Goal: Task Accomplishment & Management: Manage account settings

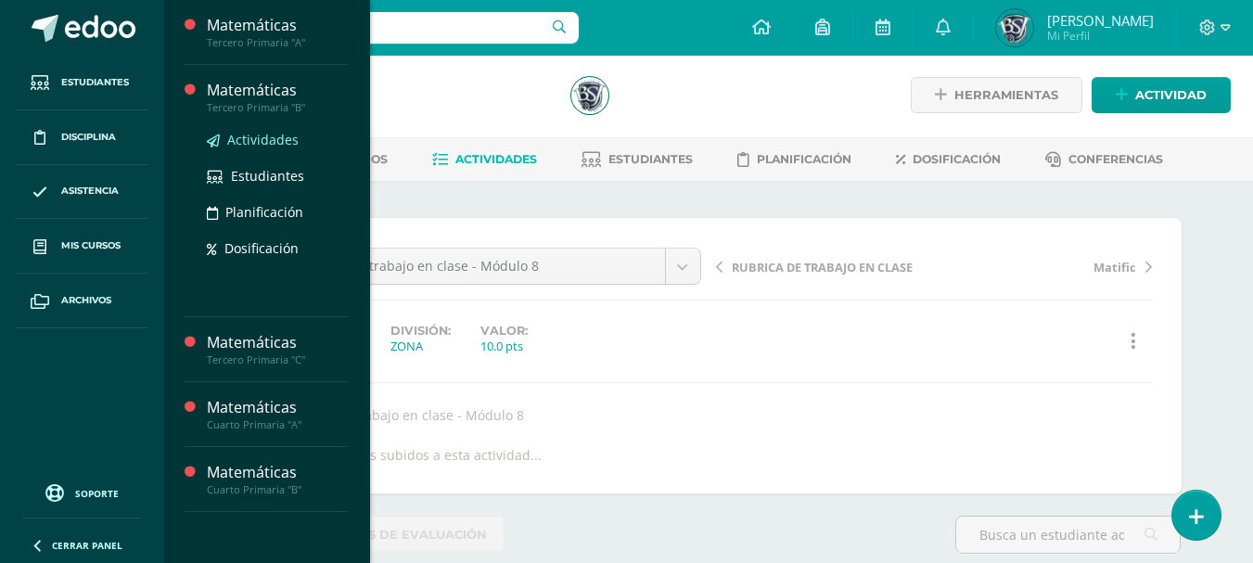
click at [249, 138] on span "Actividades" at bounding box center [262, 140] width 71 height 18
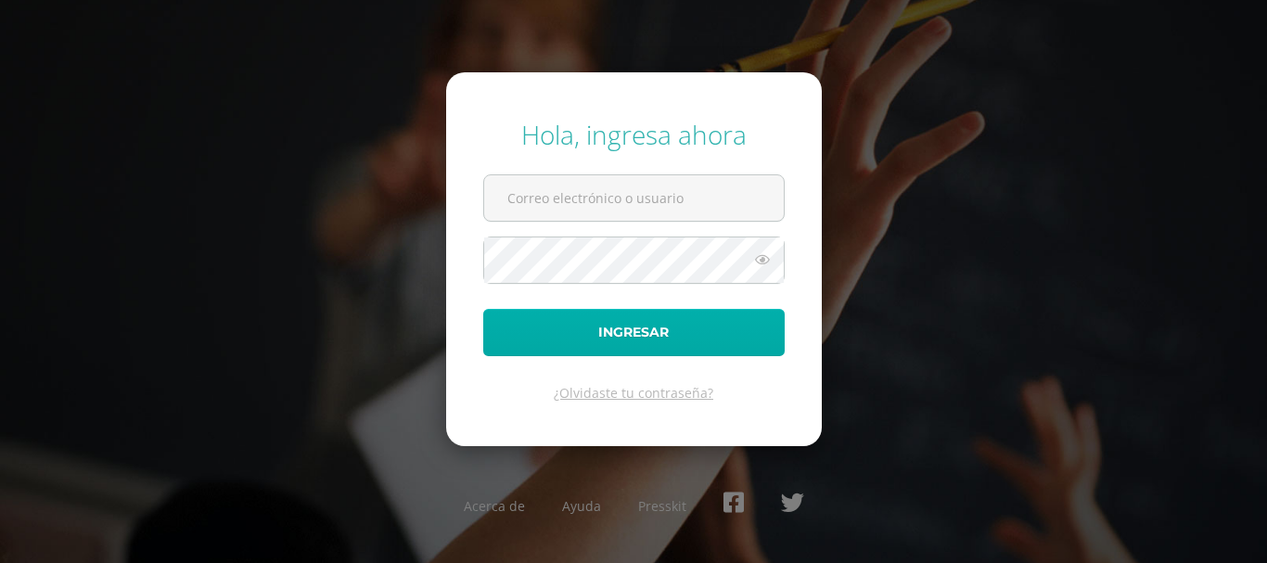
type input "bsimalij@bilinguesanjuan.edu.gt"
click at [624, 327] on button "Ingresar" at bounding box center [634, 332] width 302 height 47
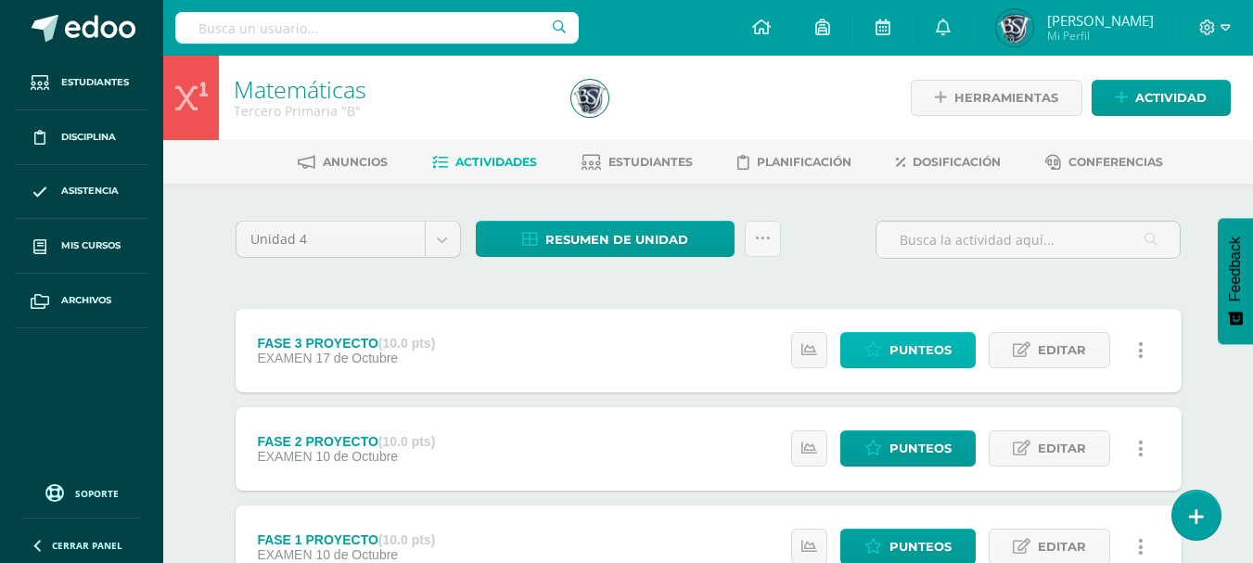
click at [915, 349] on span "Punteos" at bounding box center [921, 350] width 62 height 34
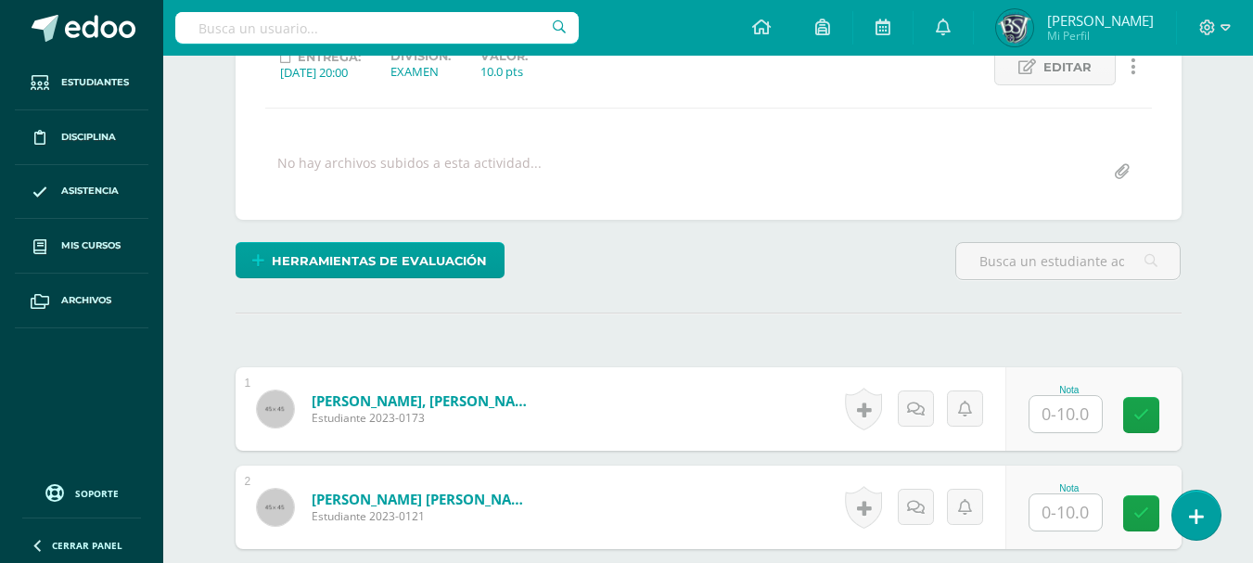
scroll to position [278, 0]
click at [1082, 420] on input "text" at bounding box center [1066, 413] width 72 height 36
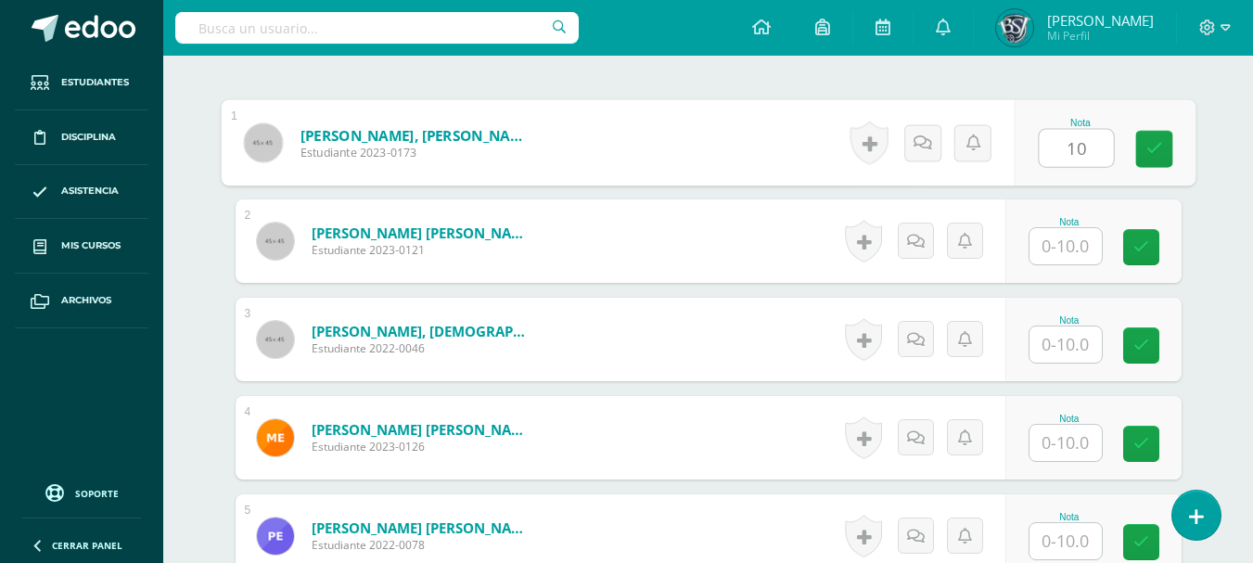
scroll to position [539, 0]
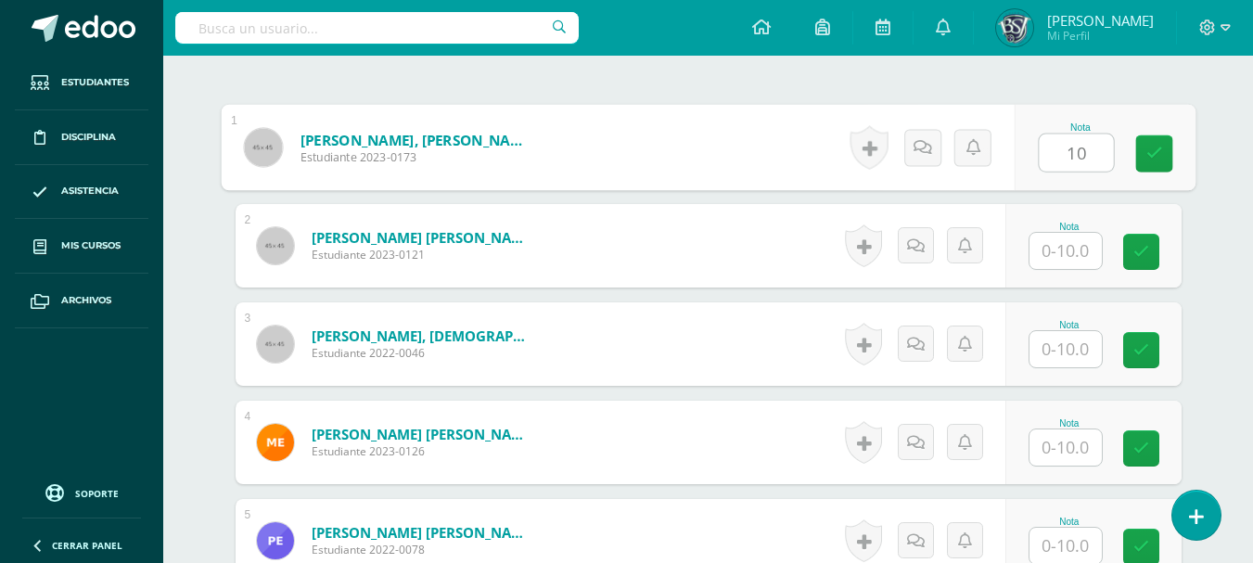
type input "10"
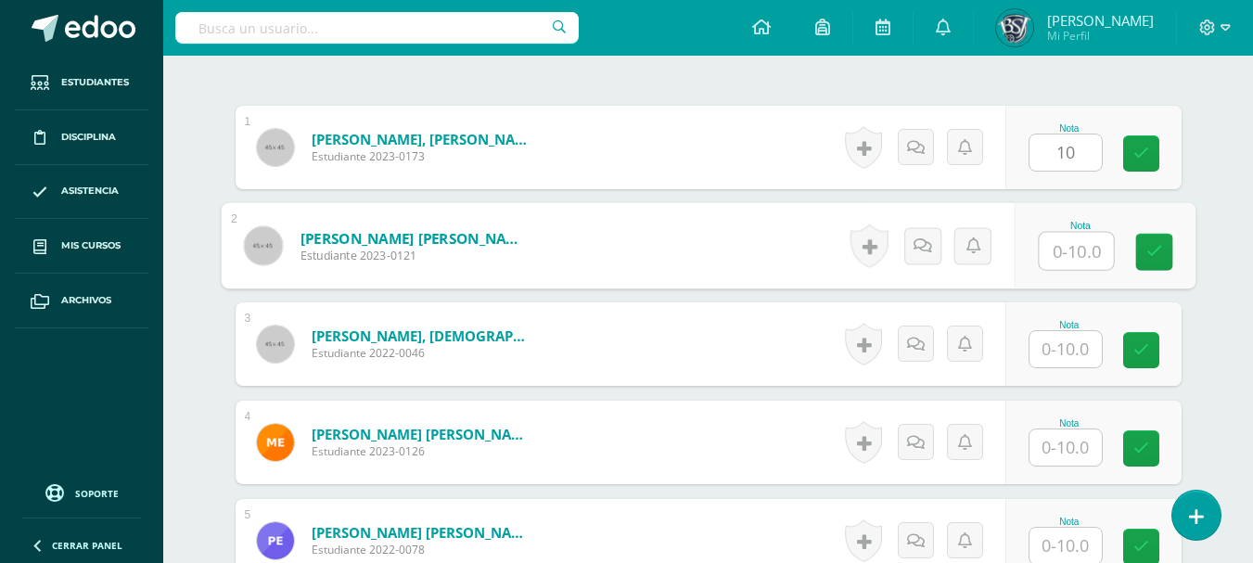
click at [1072, 250] on input "text" at bounding box center [1076, 251] width 74 height 37
type input "10"
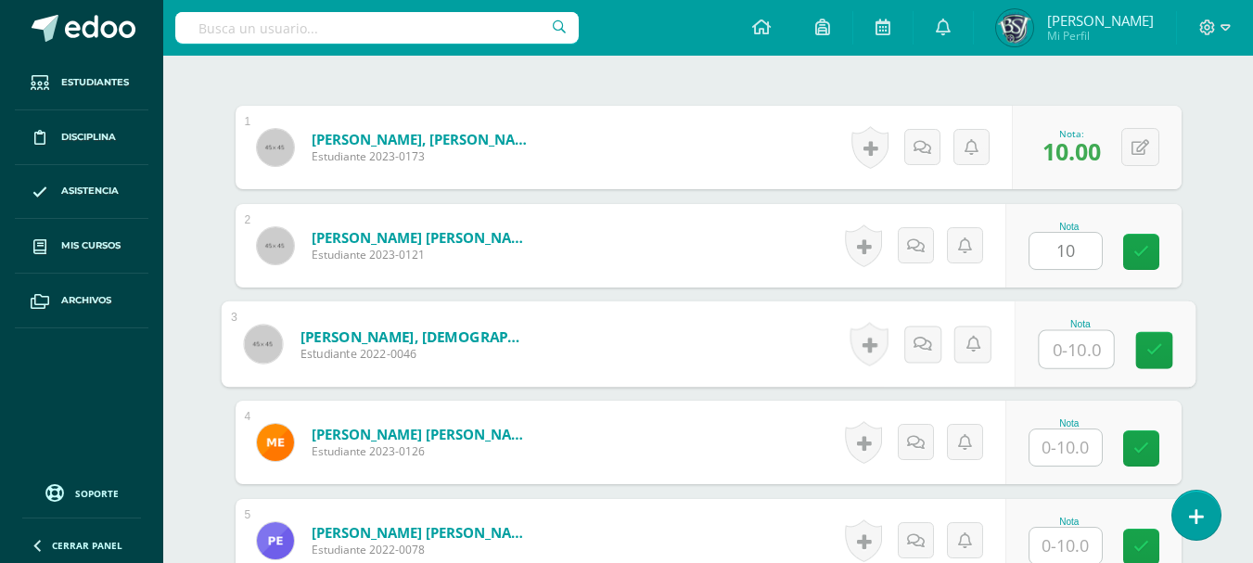
click at [1060, 336] on input "text" at bounding box center [1076, 349] width 74 height 37
type input "10"
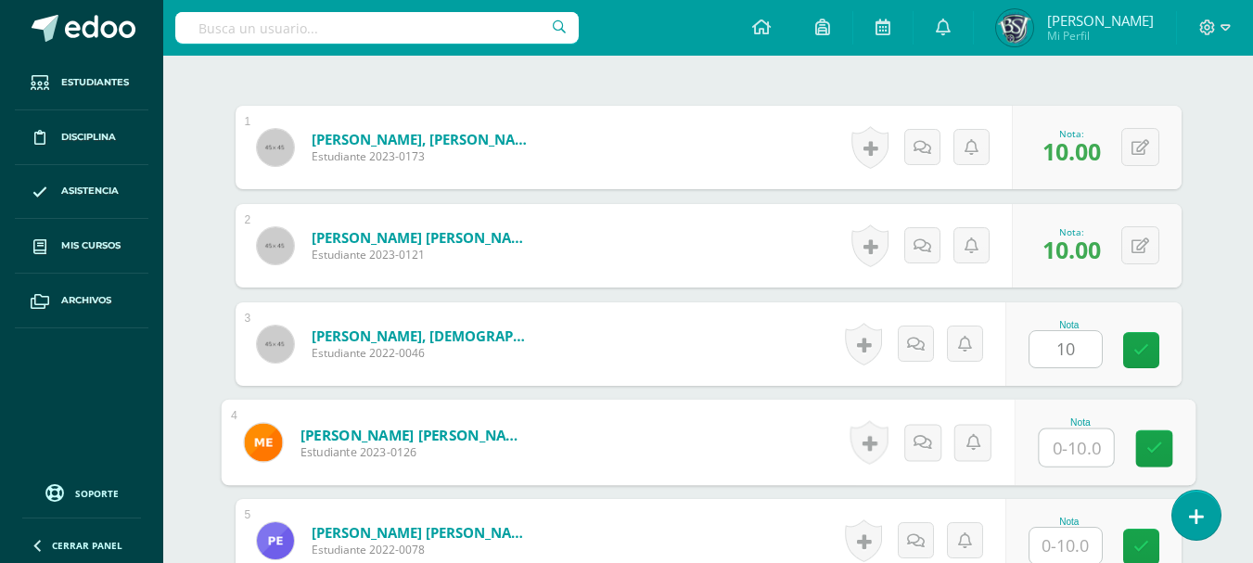
click at [1059, 438] on input "text" at bounding box center [1076, 448] width 74 height 37
type input "10"
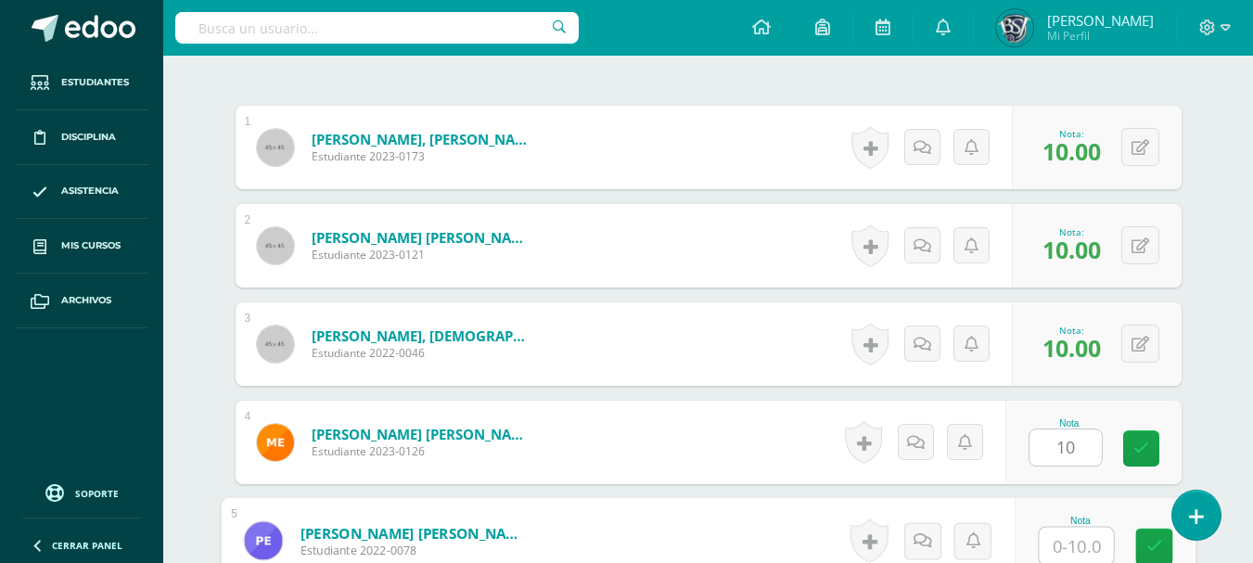
click at [1053, 540] on input "text" at bounding box center [1076, 546] width 74 height 37
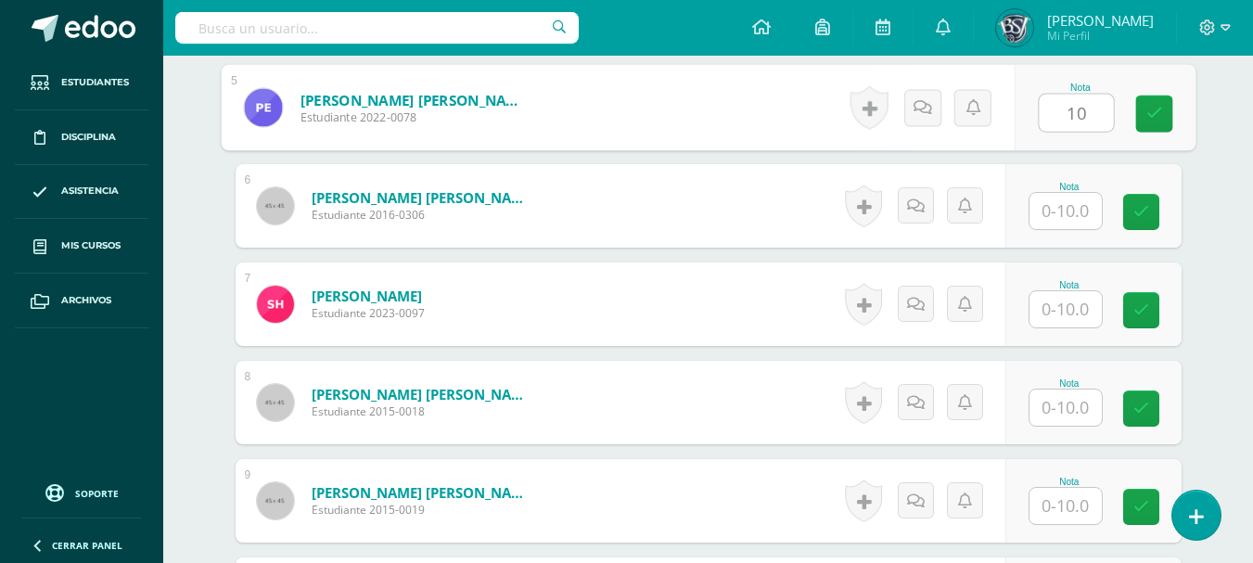
scroll to position [1009, 0]
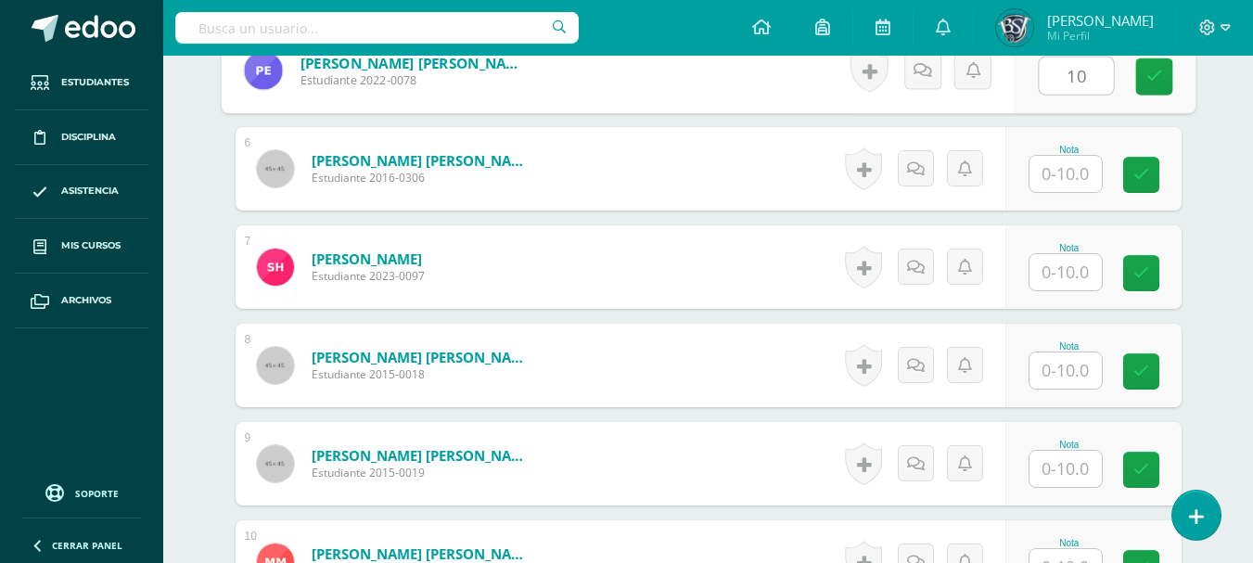
type input "10"
click at [1081, 173] on input "text" at bounding box center [1066, 174] width 72 height 36
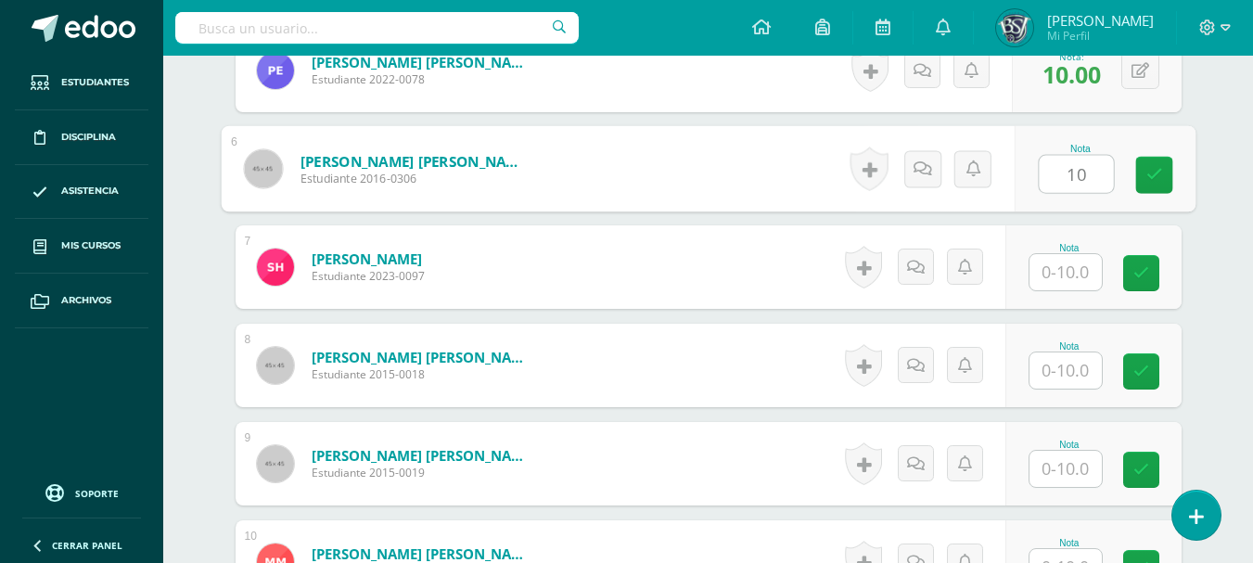
type input "10"
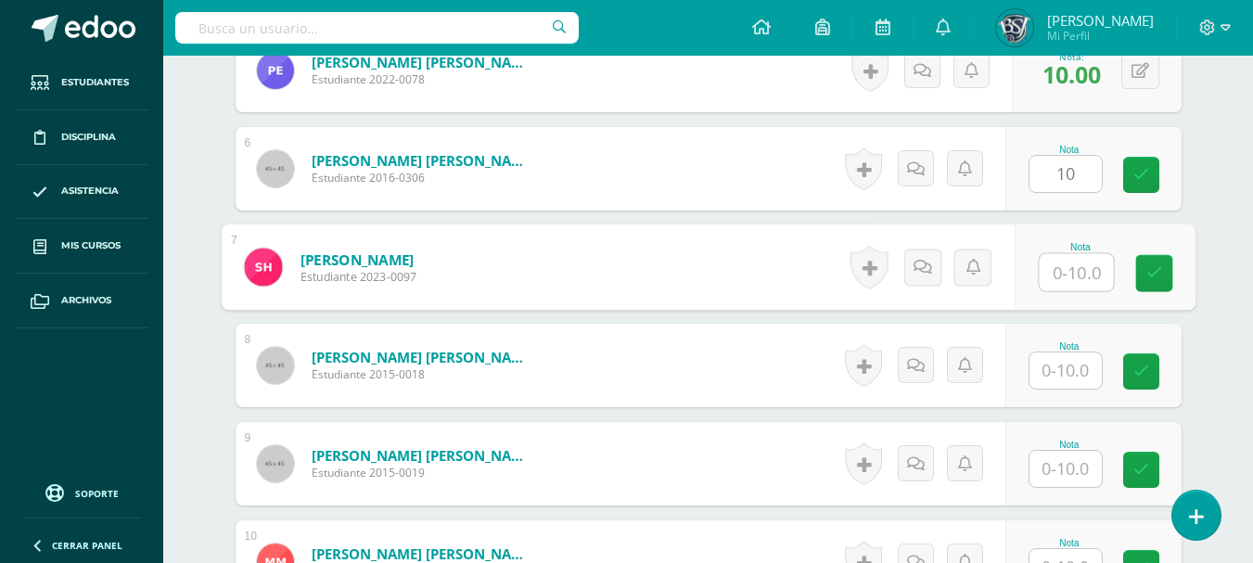
click at [1081, 263] on input "text" at bounding box center [1076, 272] width 74 height 37
type input "10"
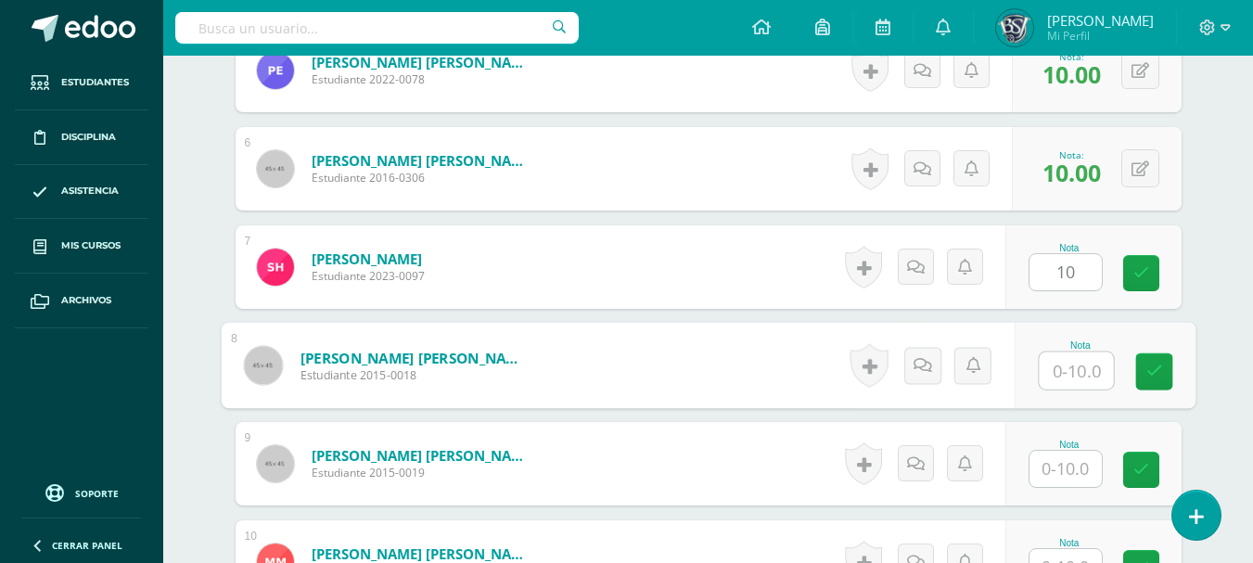
click at [1072, 363] on input "text" at bounding box center [1076, 371] width 74 height 37
type input "10"
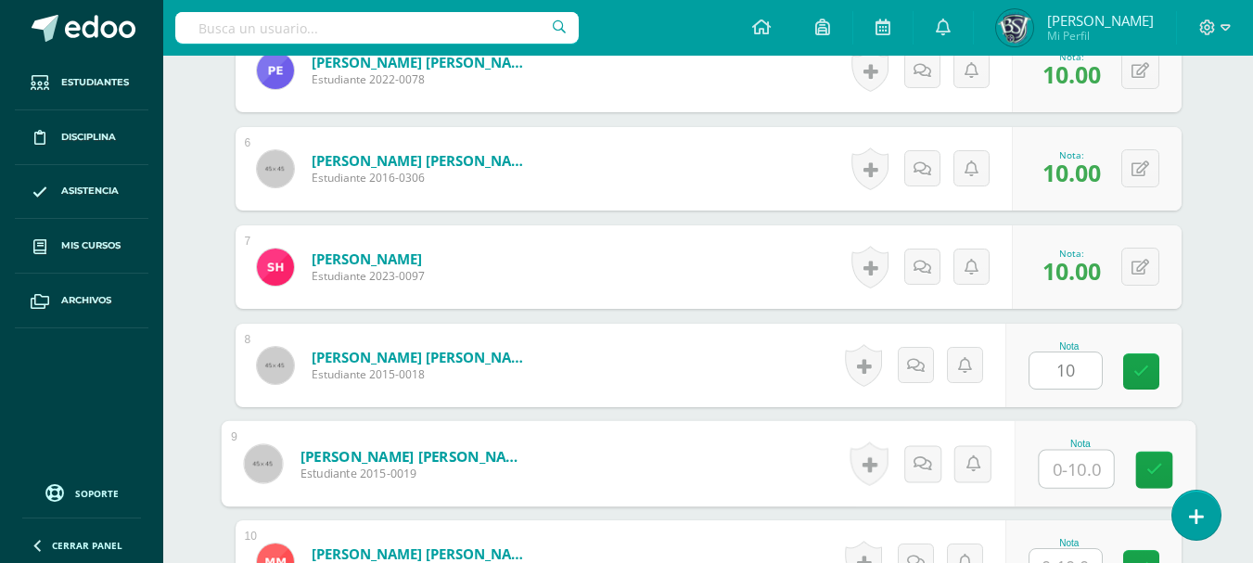
click at [1062, 465] on input "text" at bounding box center [1076, 469] width 74 height 37
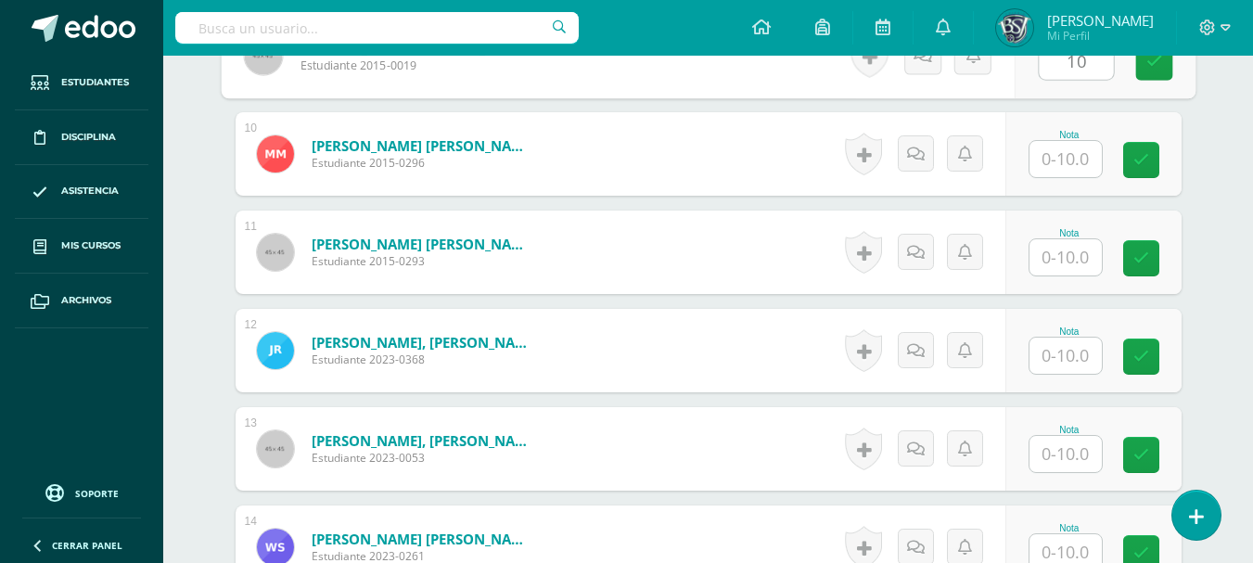
scroll to position [1443, 0]
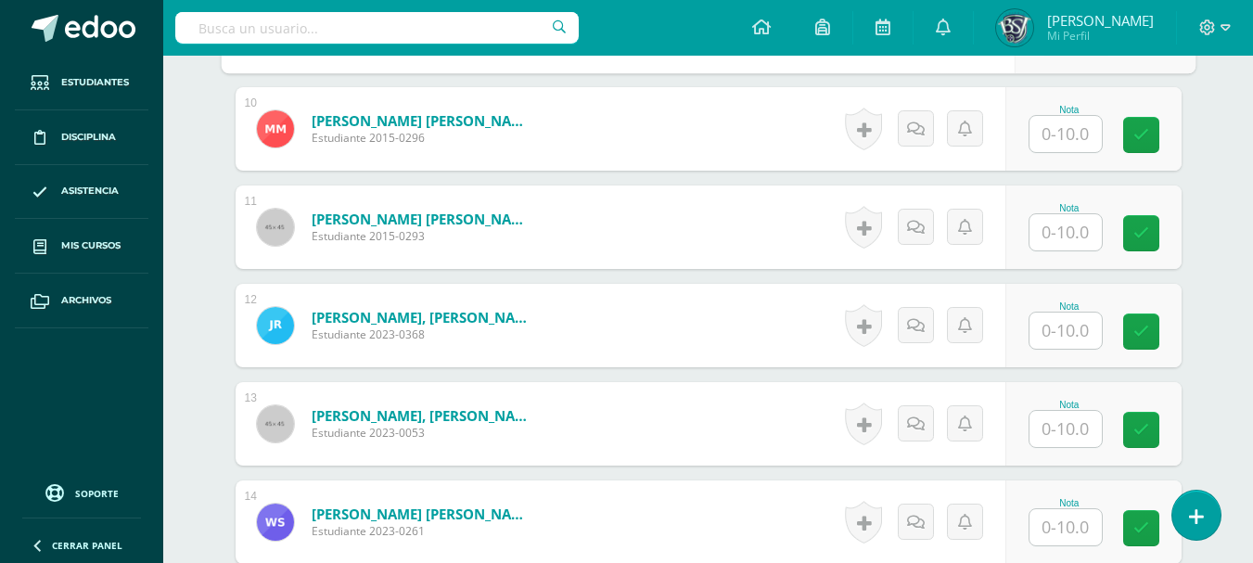
type input "10"
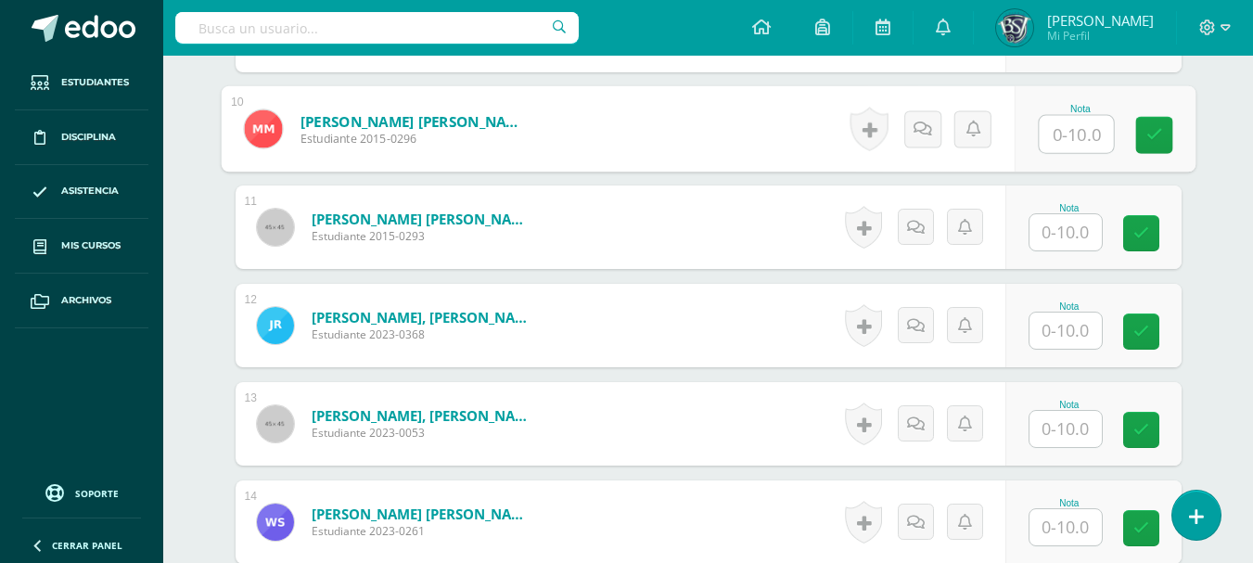
click at [1083, 139] on input "text" at bounding box center [1076, 134] width 74 height 37
type input "10"
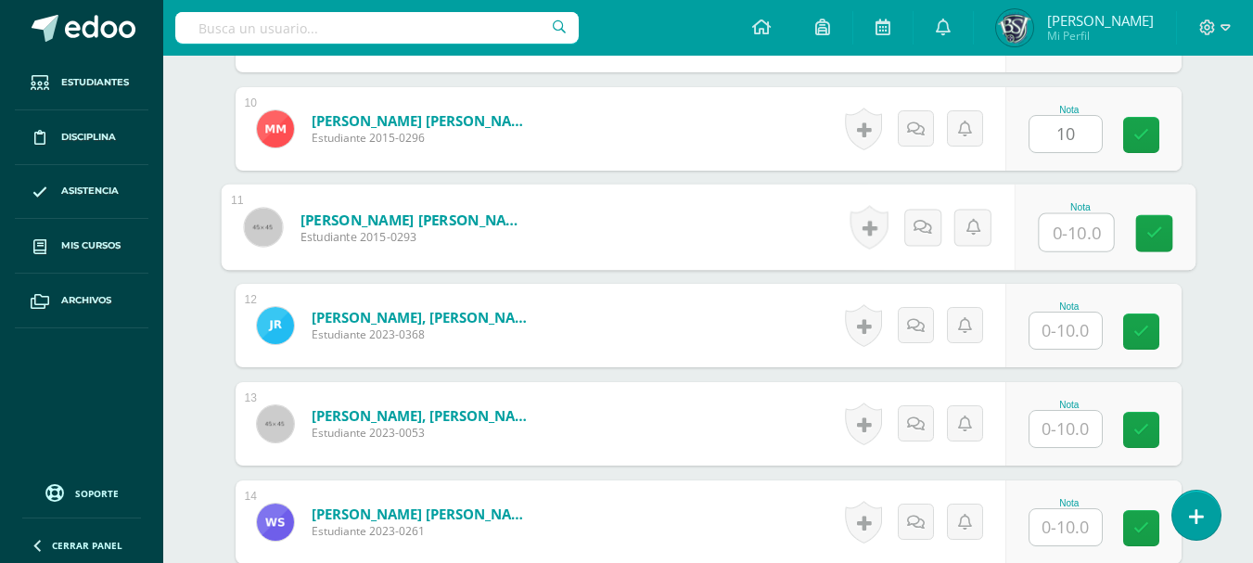
click at [1079, 225] on input "text" at bounding box center [1076, 232] width 74 height 37
type input "10"
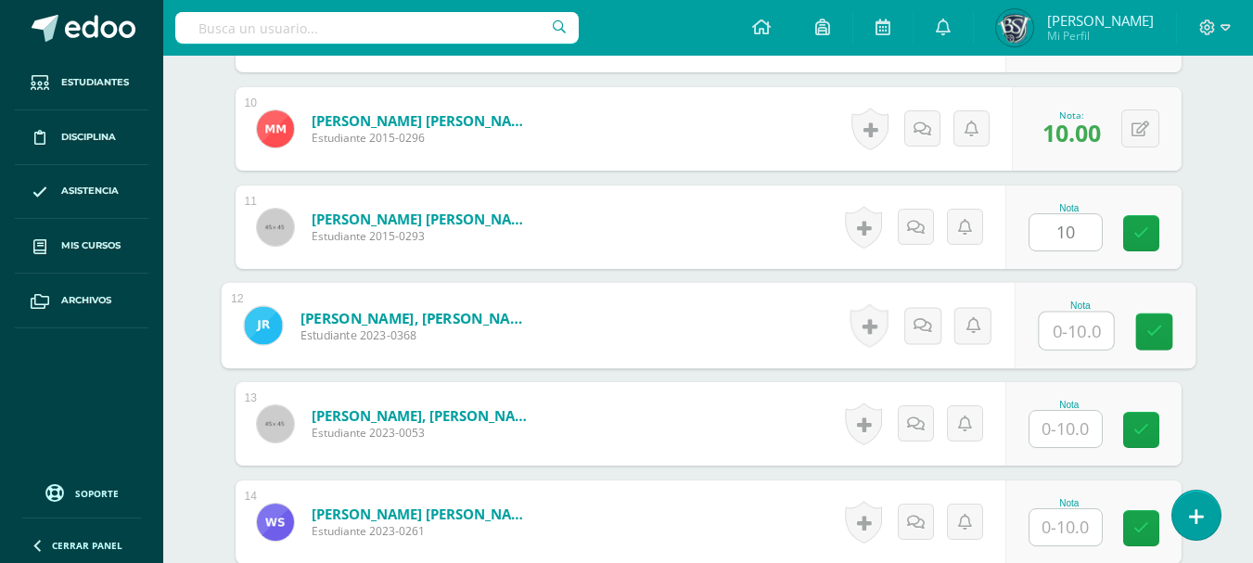
click at [1069, 324] on input "text" at bounding box center [1076, 331] width 74 height 37
type input "10"
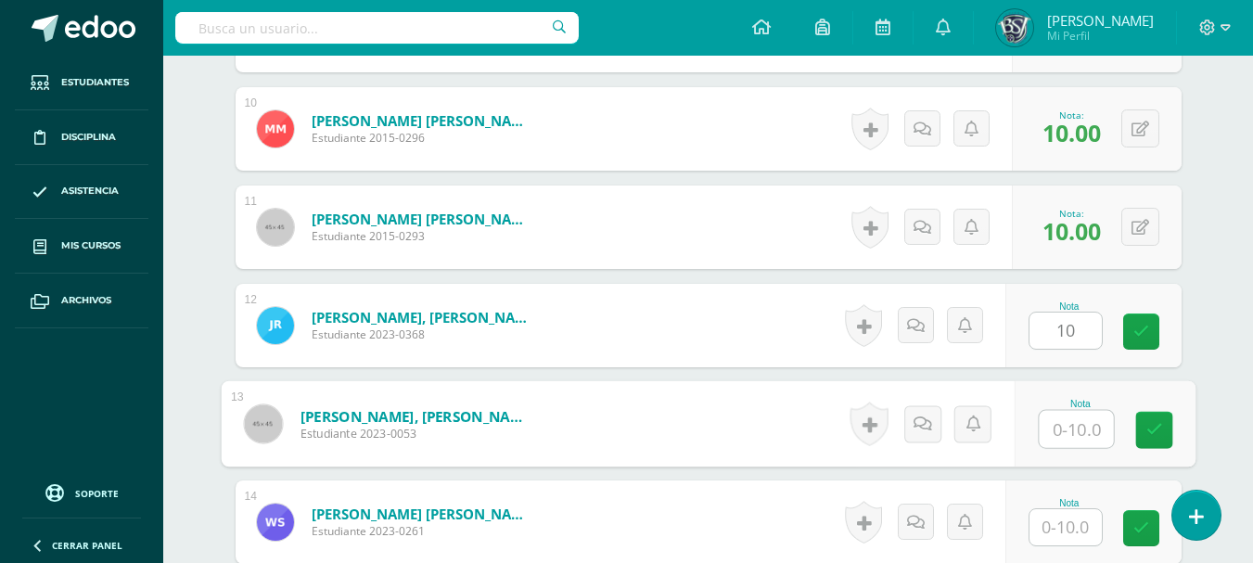
click at [1063, 419] on input "text" at bounding box center [1076, 429] width 74 height 37
type input "10"
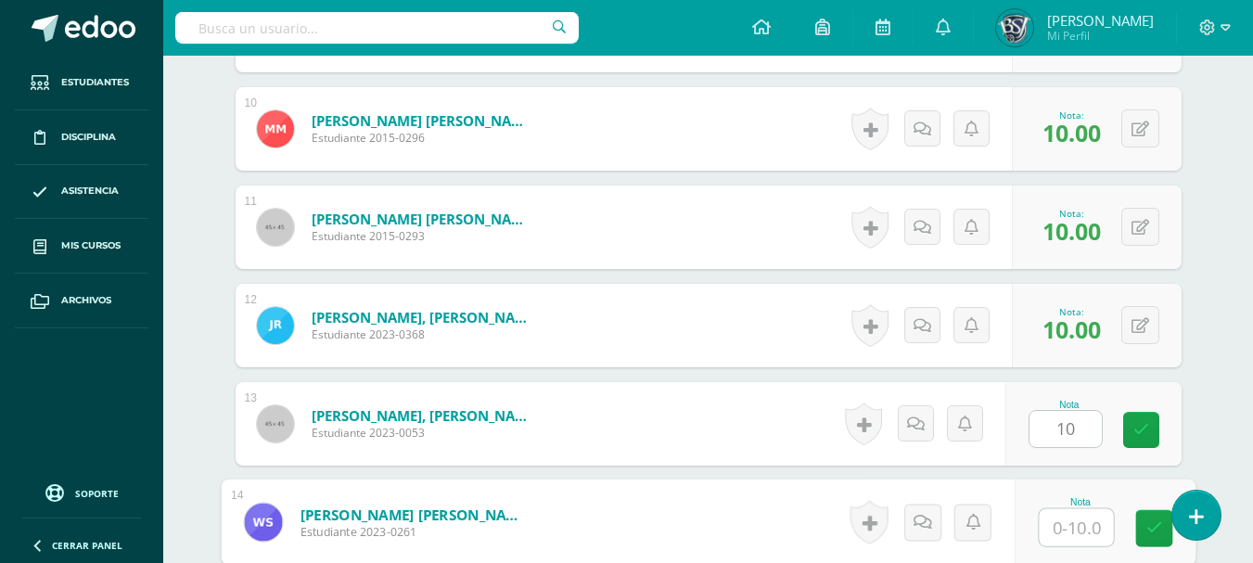
click at [1068, 526] on input "text" at bounding box center [1076, 527] width 74 height 37
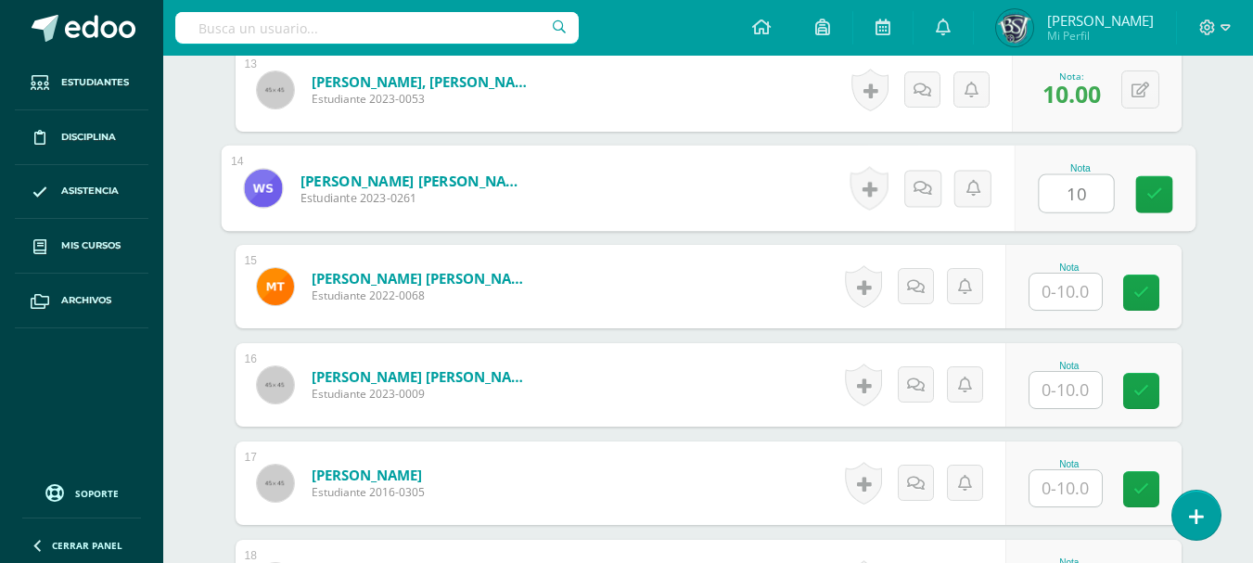
scroll to position [1863, 0]
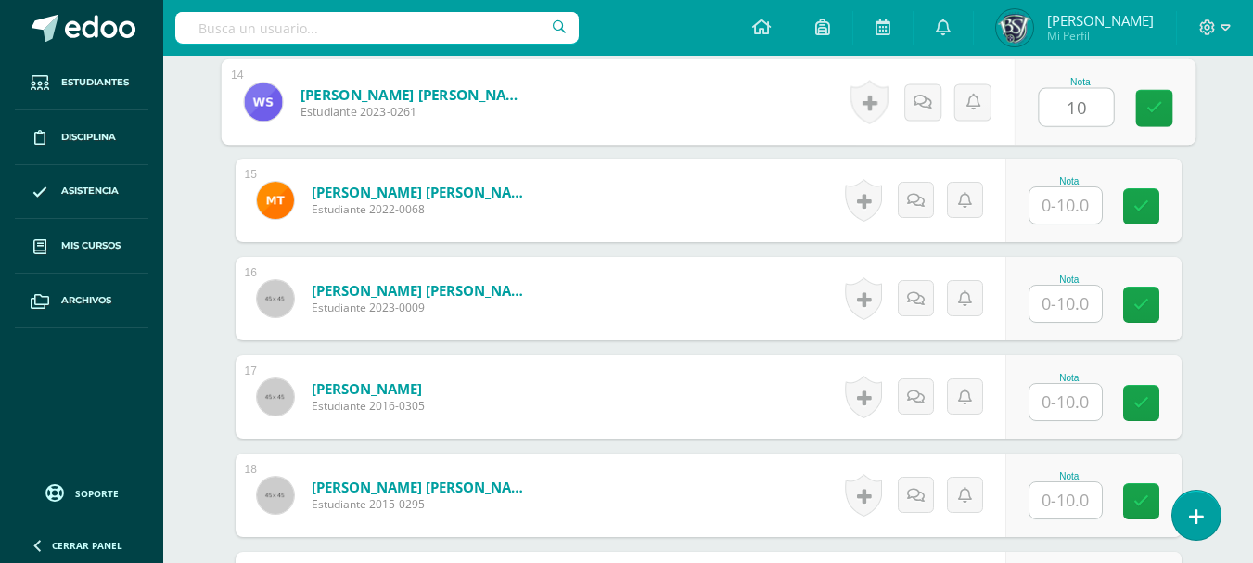
type input "10"
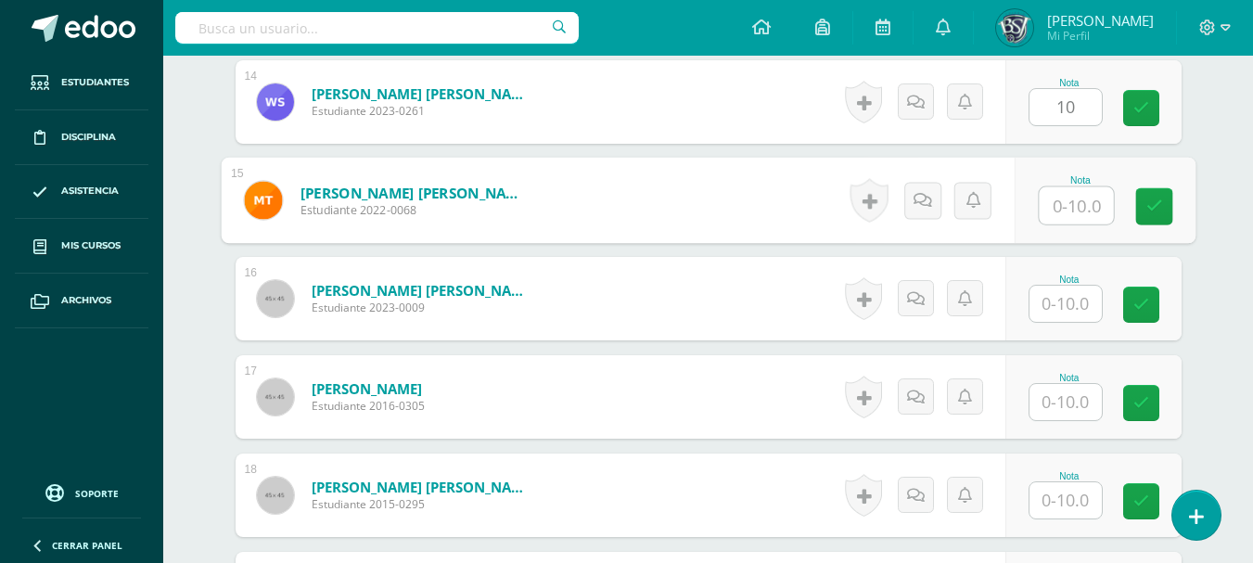
click at [1080, 199] on input "text" at bounding box center [1076, 205] width 74 height 37
type input "10"
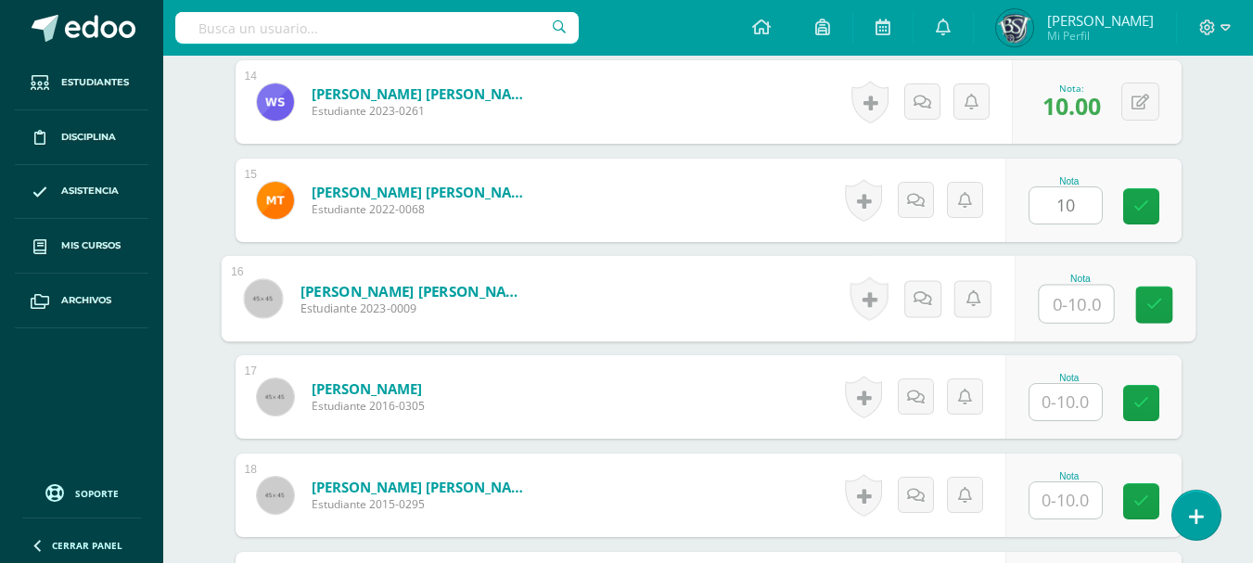
click at [1075, 296] on input "text" at bounding box center [1076, 304] width 74 height 37
type input "10"
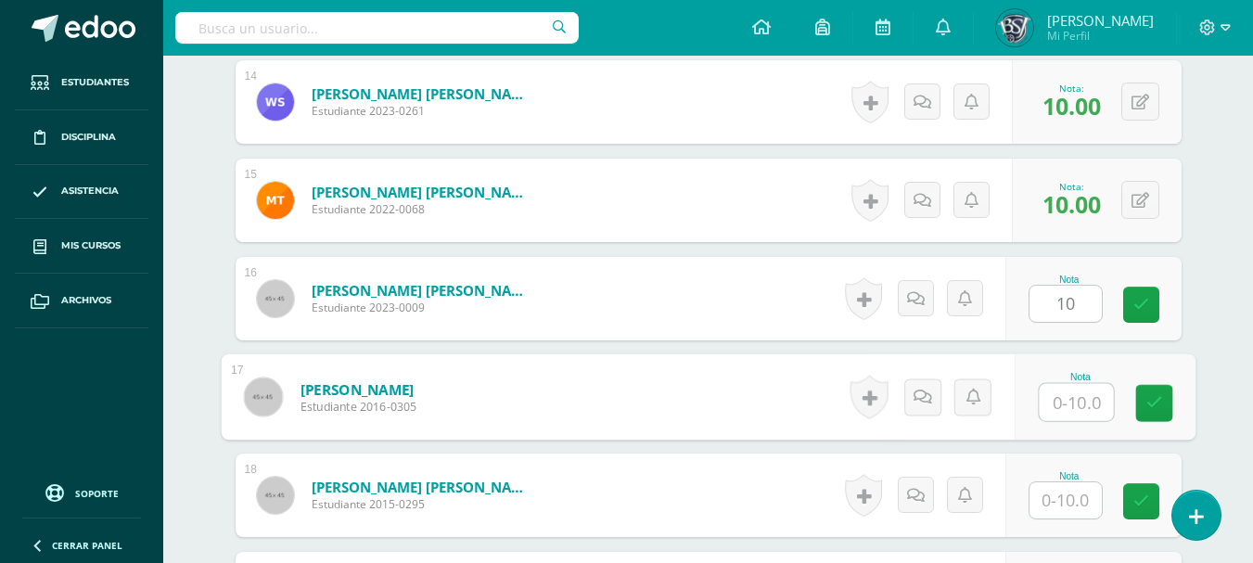
click at [1069, 397] on input "text" at bounding box center [1076, 402] width 74 height 37
type input "10"
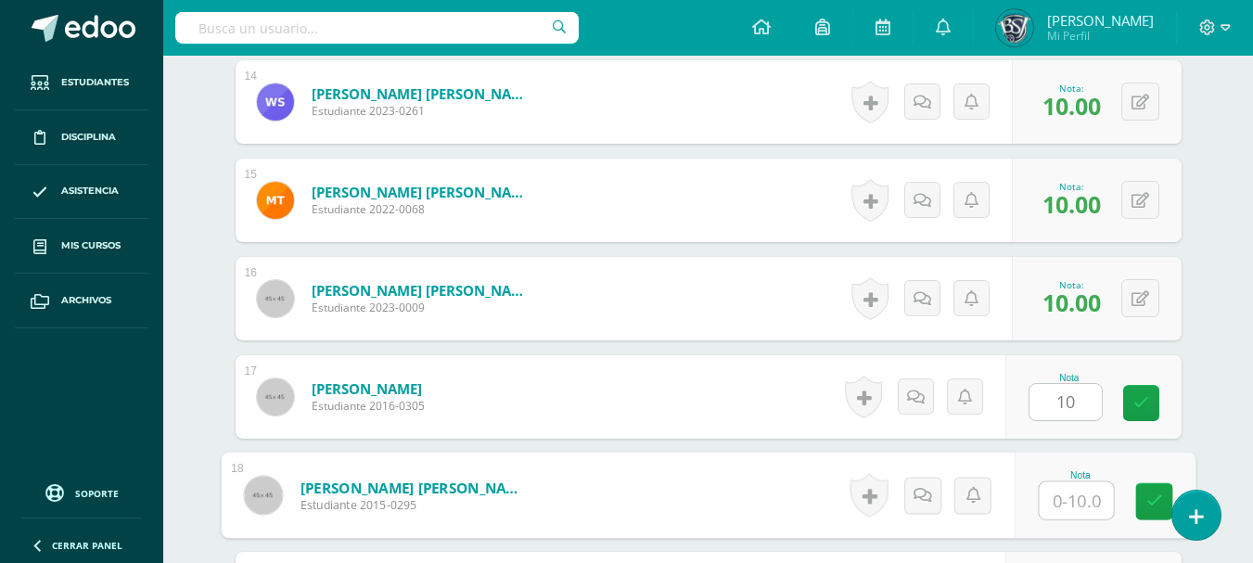
click at [1067, 493] on input "text" at bounding box center [1076, 500] width 74 height 37
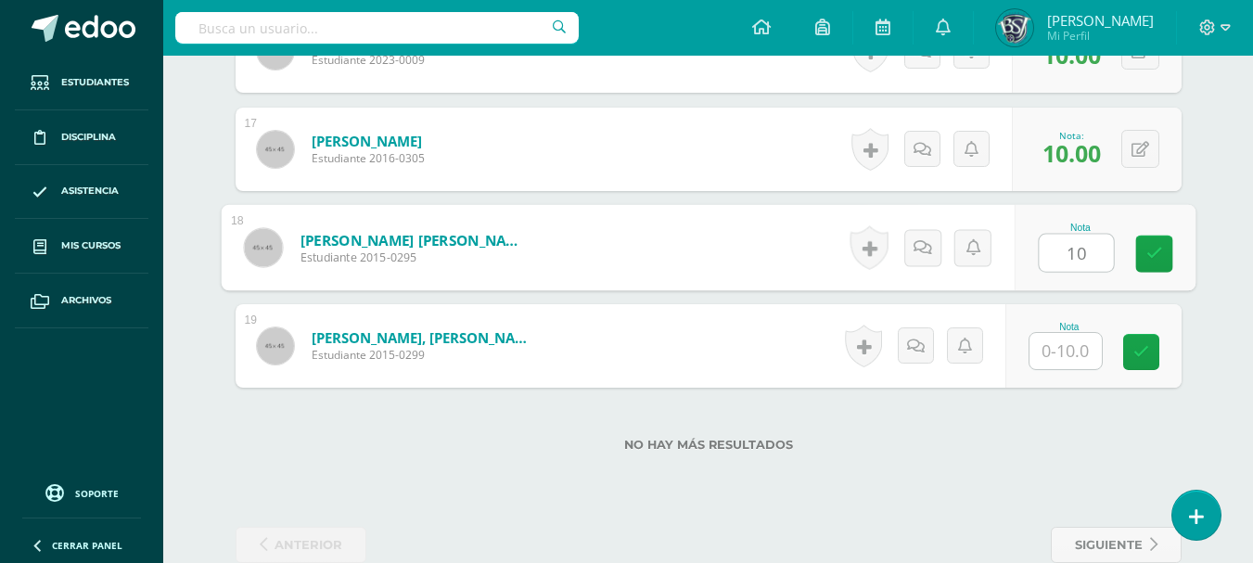
scroll to position [2148, 0]
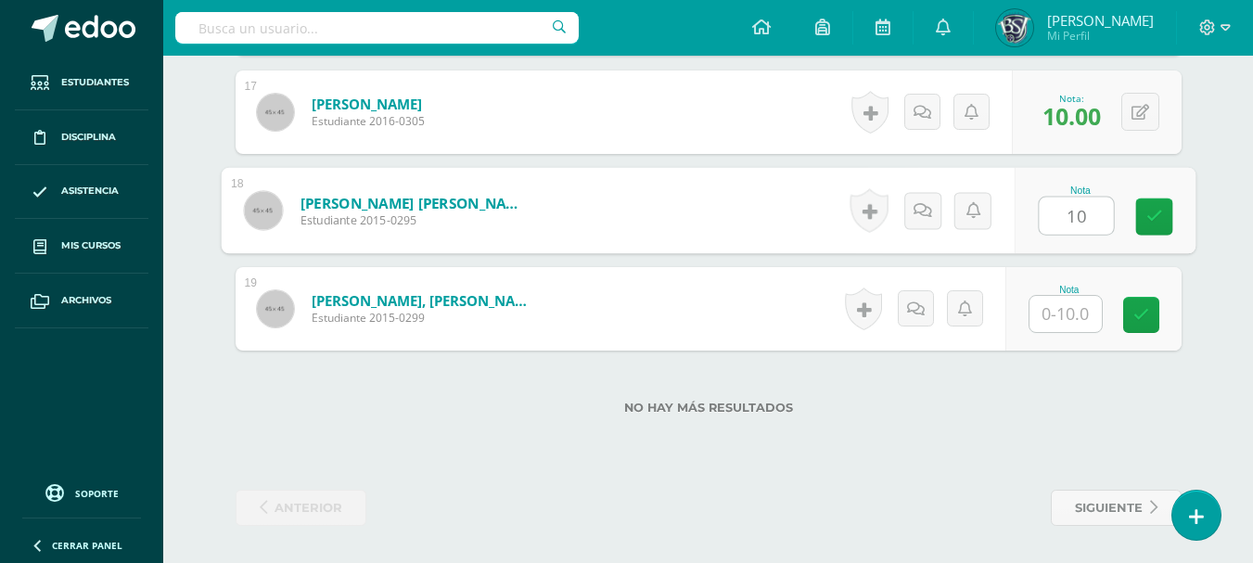
type input "10"
click at [1121, 357] on div "No hay más resultados" at bounding box center [709, 394] width 946 height 86
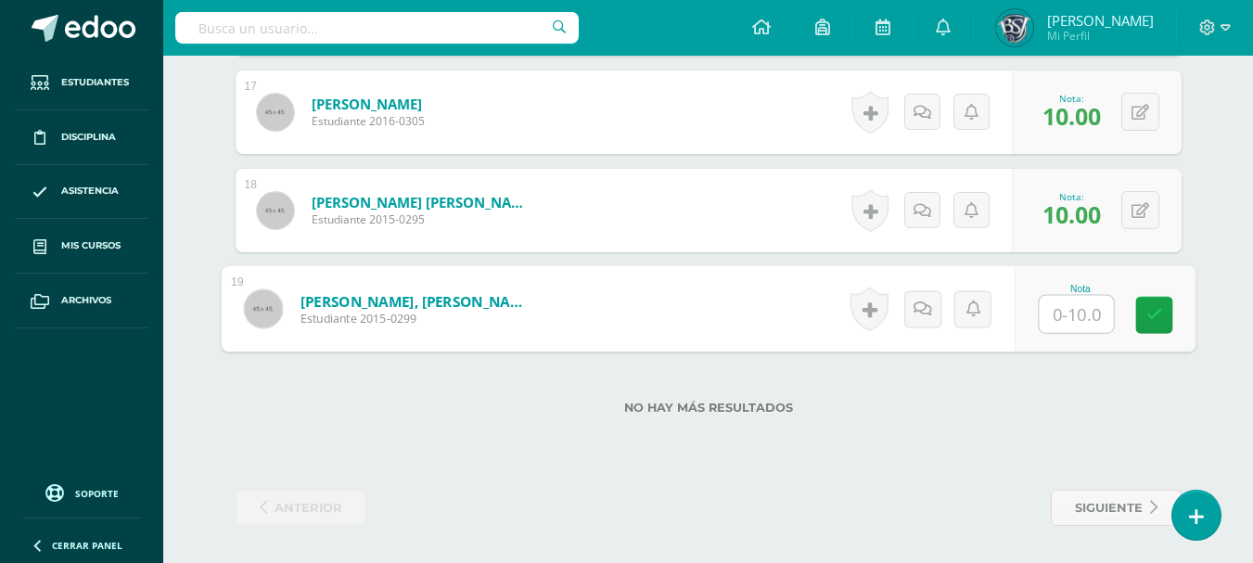
click at [1091, 304] on input "text" at bounding box center [1076, 314] width 74 height 37
type input "10"
click at [1156, 312] on icon at bounding box center [1154, 315] width 17 height 16
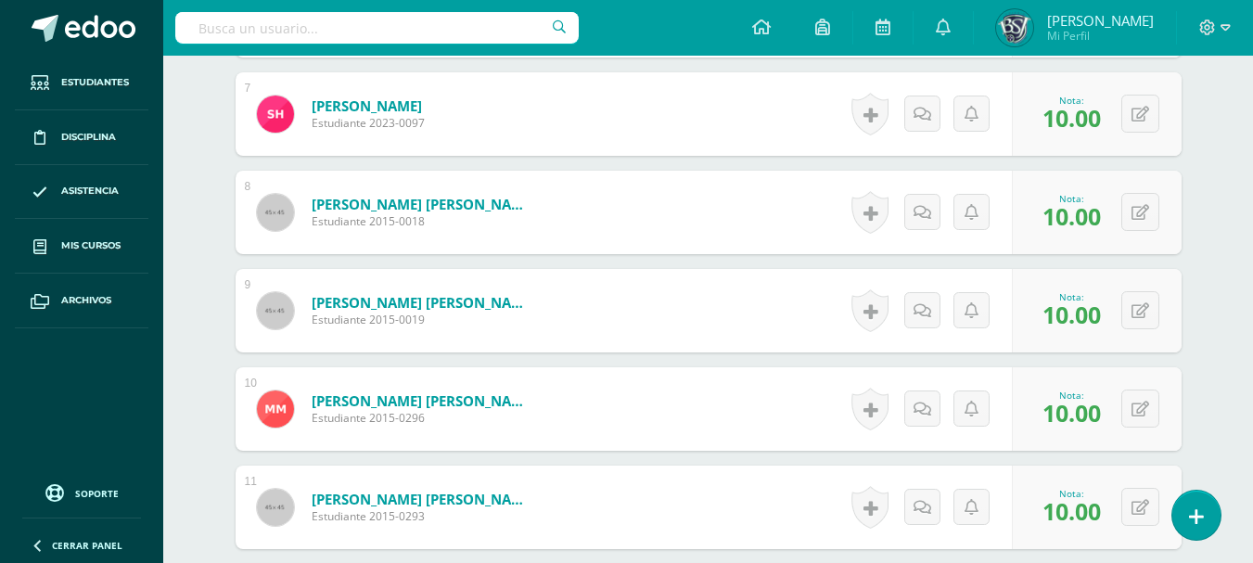
scroll to position [14, 0]
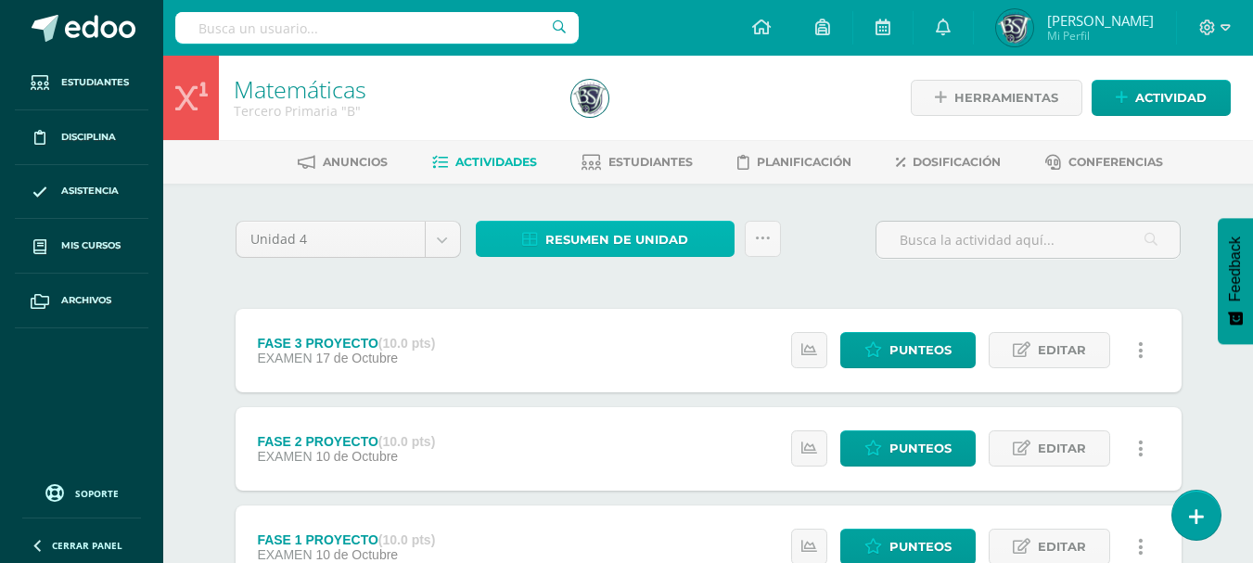
click at [569, 240] on span "Resumen de unidad" at bounding box center [617, 240] width 143 height 34
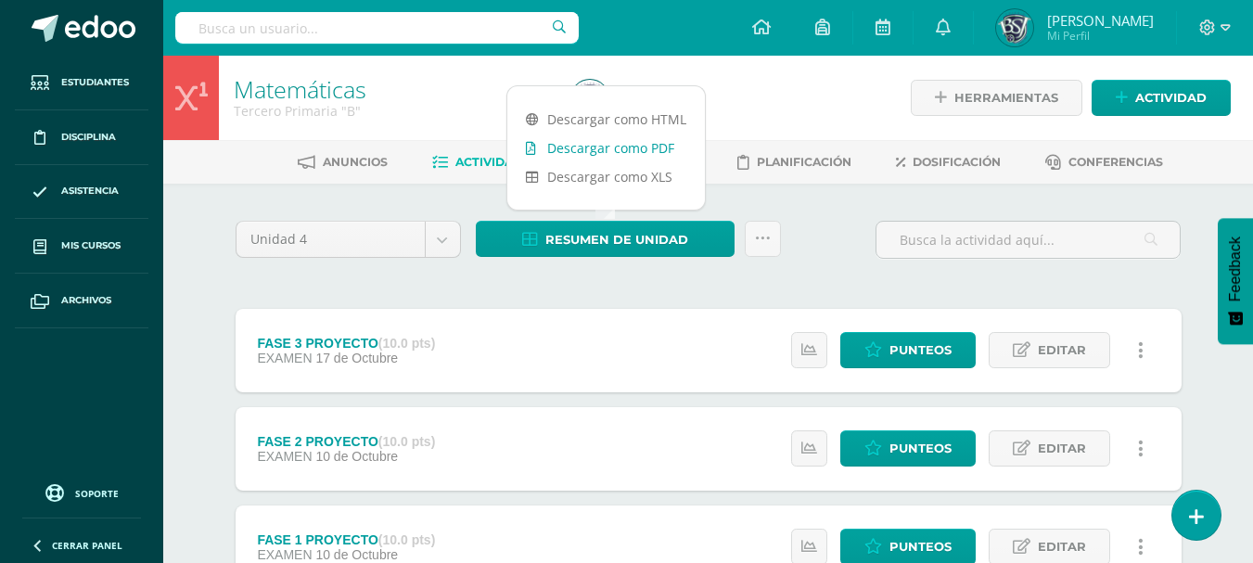
click at [597, 152] on link "Descargar como PDF" at bounding box center [606, 148] width 198 height 29
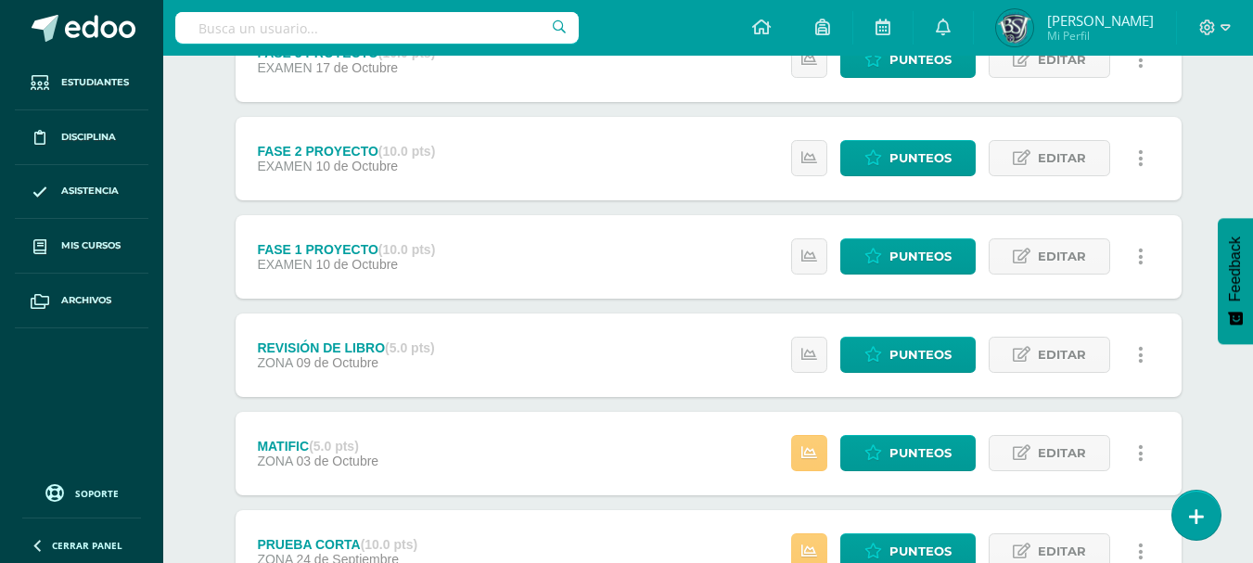
scroll to position [322, 0]
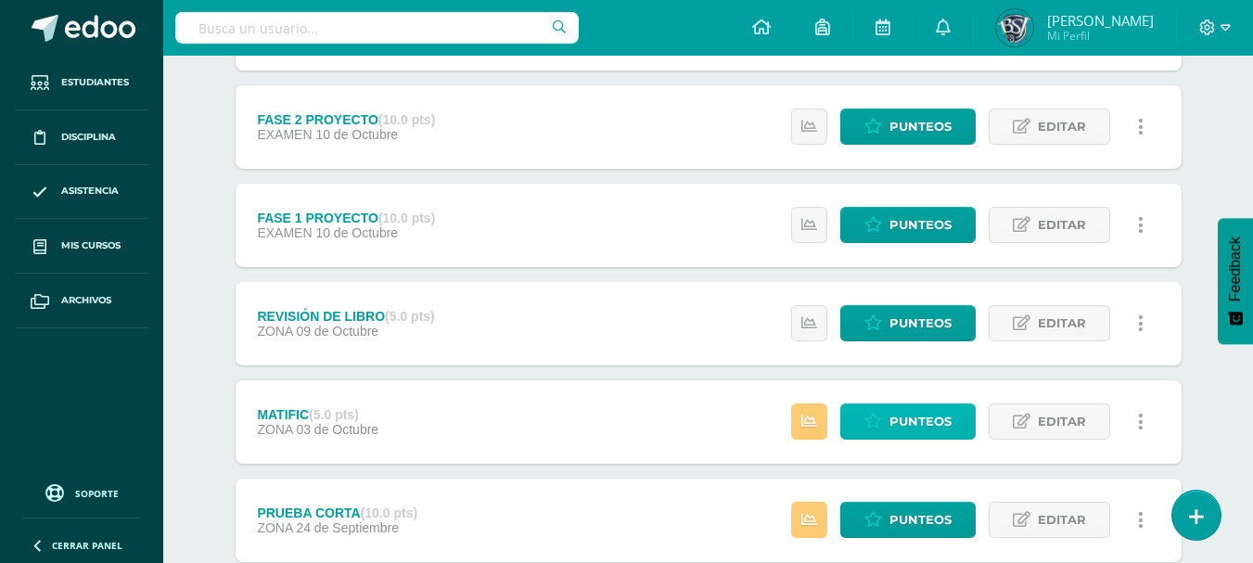
click at [919, 420] on span "Punteos" at bounding box center [921, 422] width 62 height 34
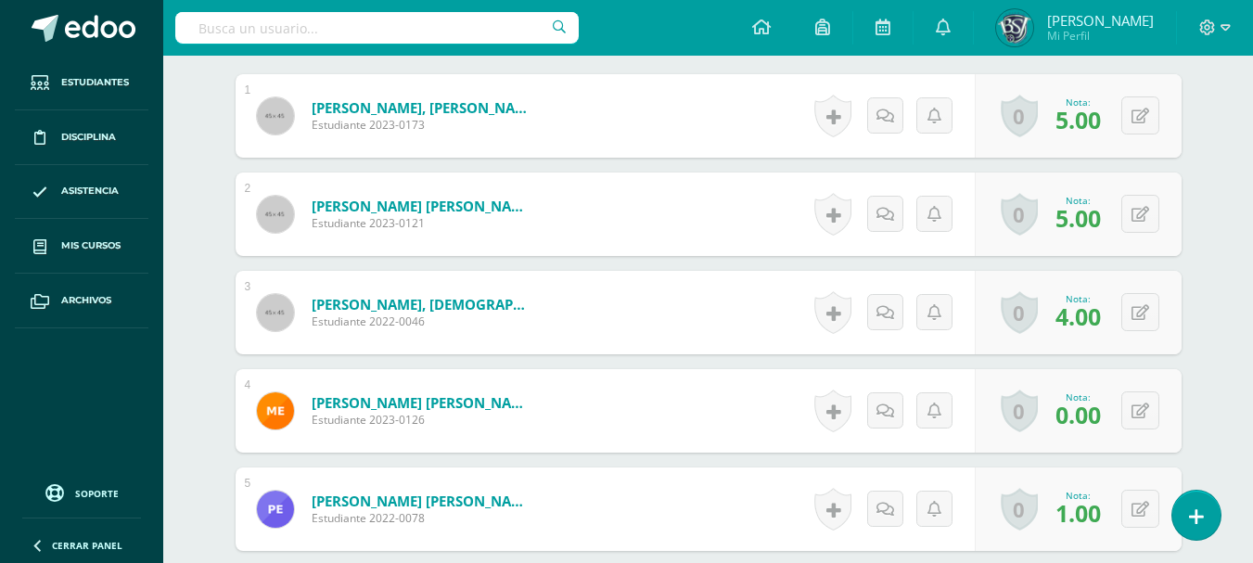
scroll to position [576, 0]
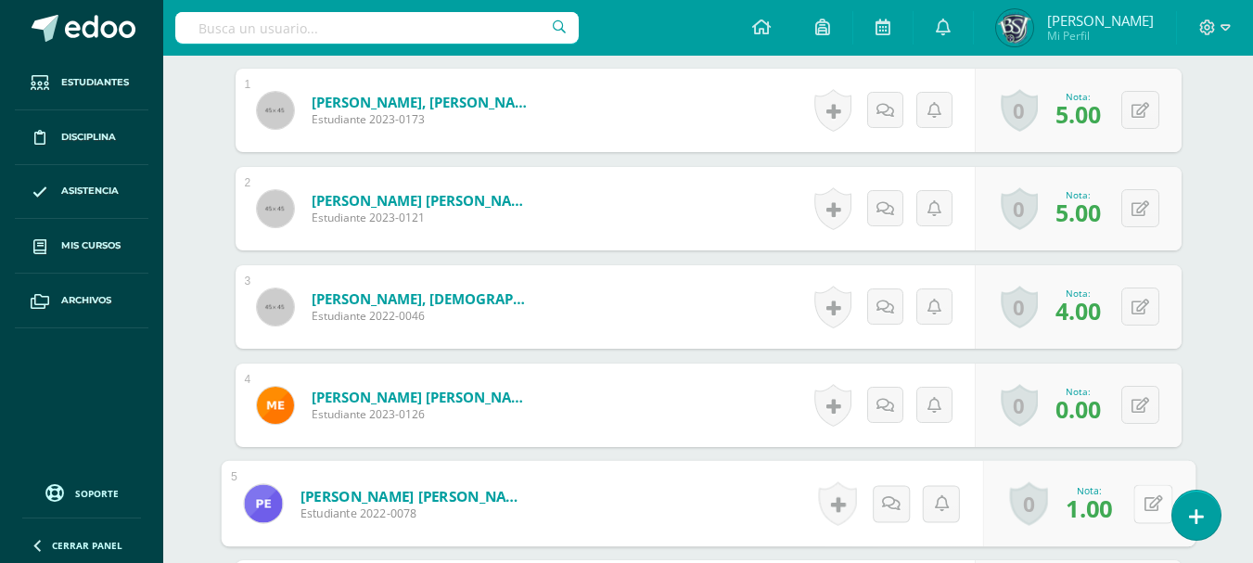
click at [1139, 504] on button at bounding box center [1153, 503] width 39 height 39
type input "3"
click at [1102, 498] on link at bounding box center [1103, 510] width 37 height 37
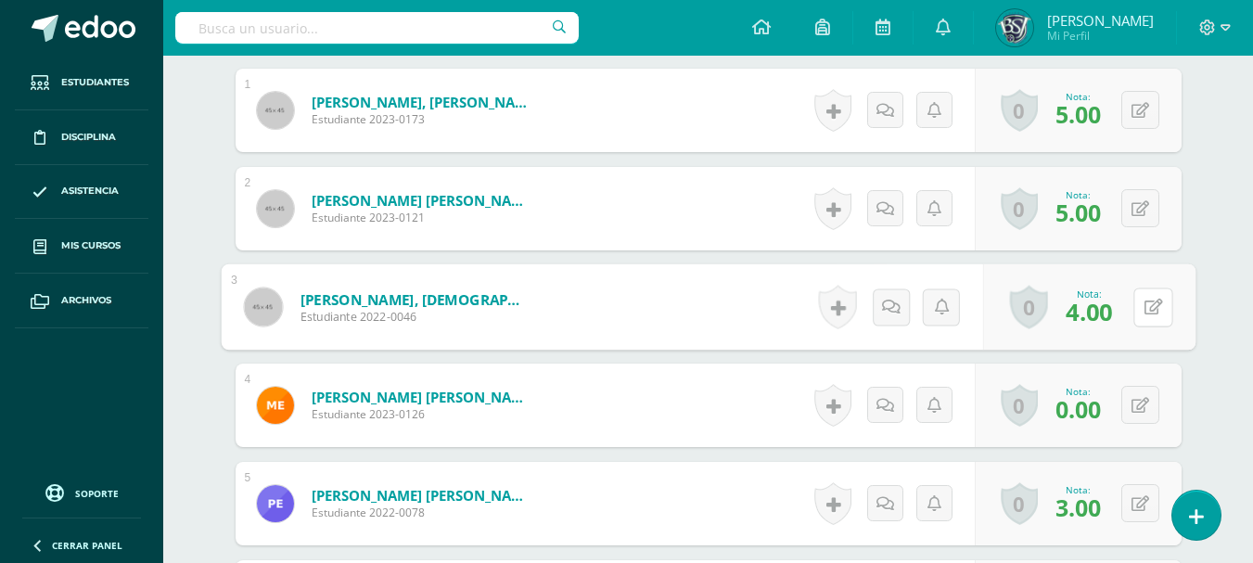
drag, startPoint x: 1143, startPoint y: 307, endPoint x: 1222, endPoint y: 473, distance: 183.8
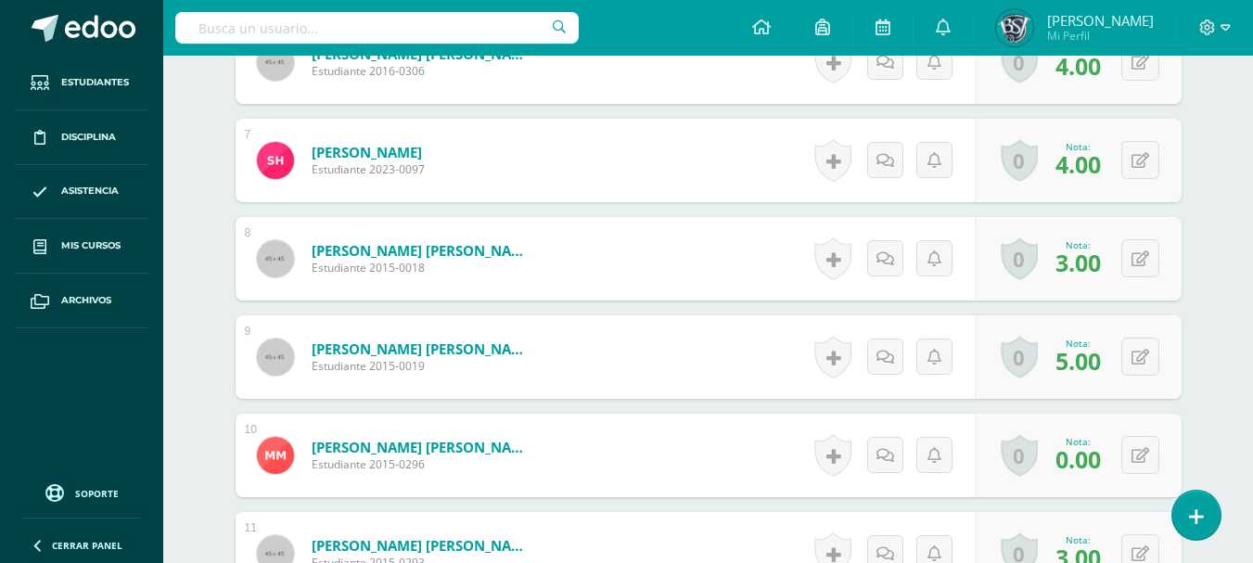
scroll to position [1133, 0]
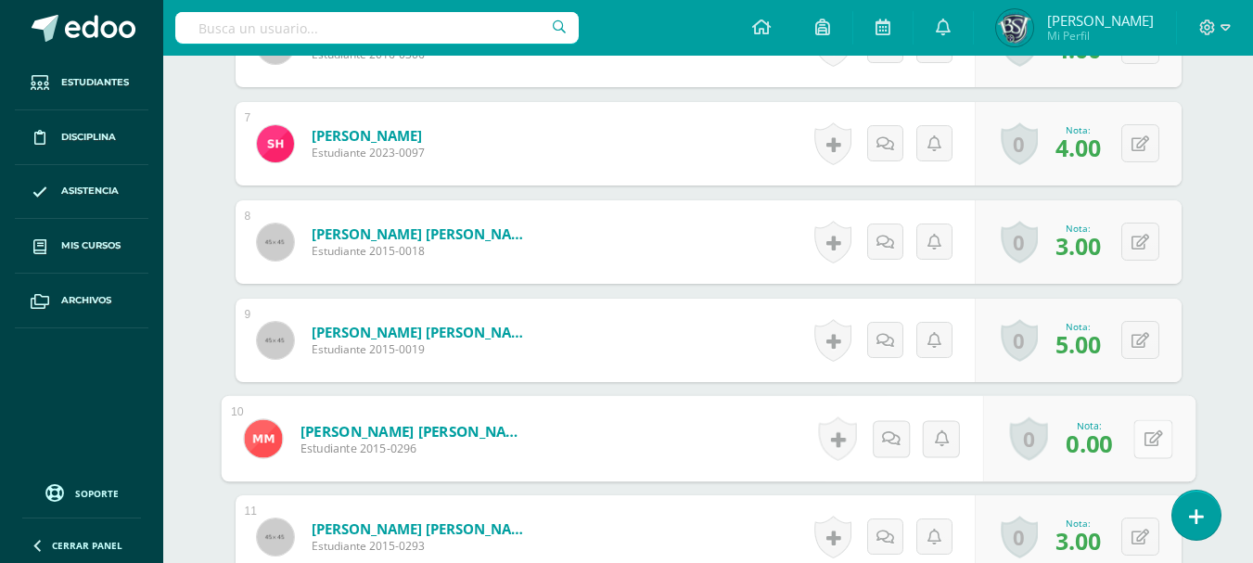
click at [1141, 431] on button at bounding box center [1153, 438] width 39 height 39
type input "3"
click at [1108, 437] on icon at bounding box center [1104, 445] width 17 height 16
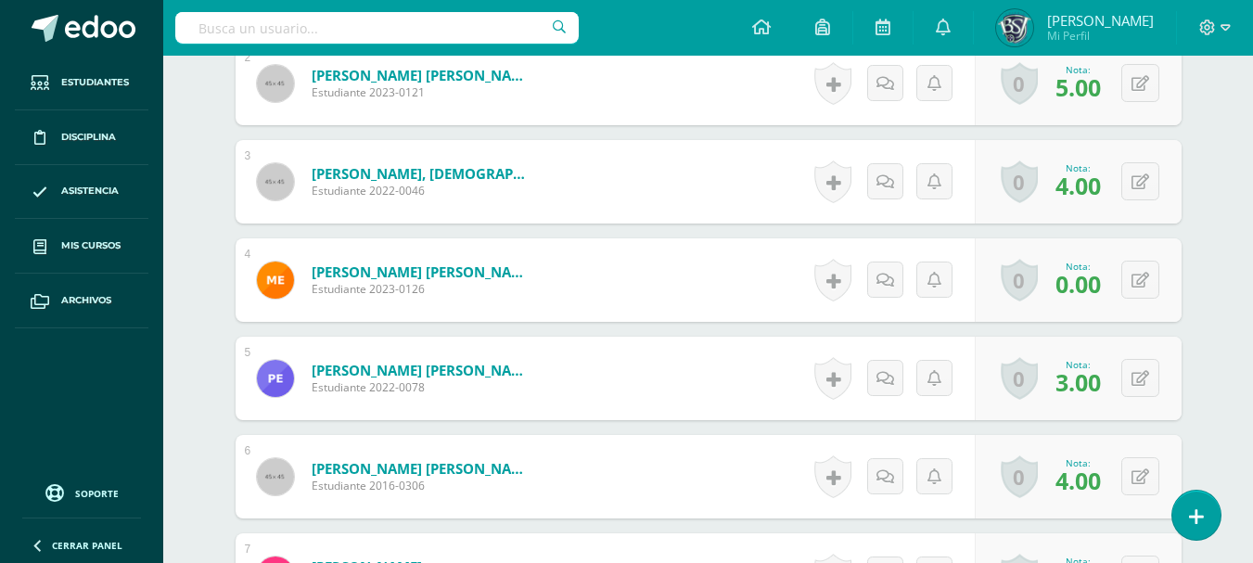
scroll to position [700, 0]
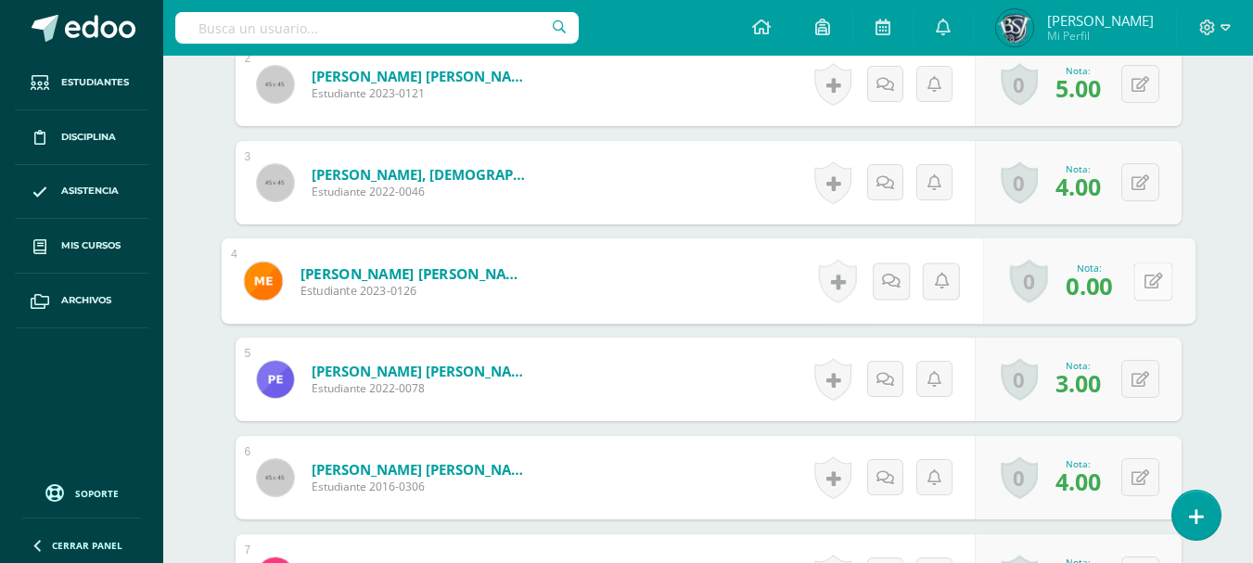
click at [1138, 287] on button at bounding box center [1153, 281] width 39 height 39
type input "3"
click at [1108, 282] on icon at bounding box center [1104, 287] width 17 height 16
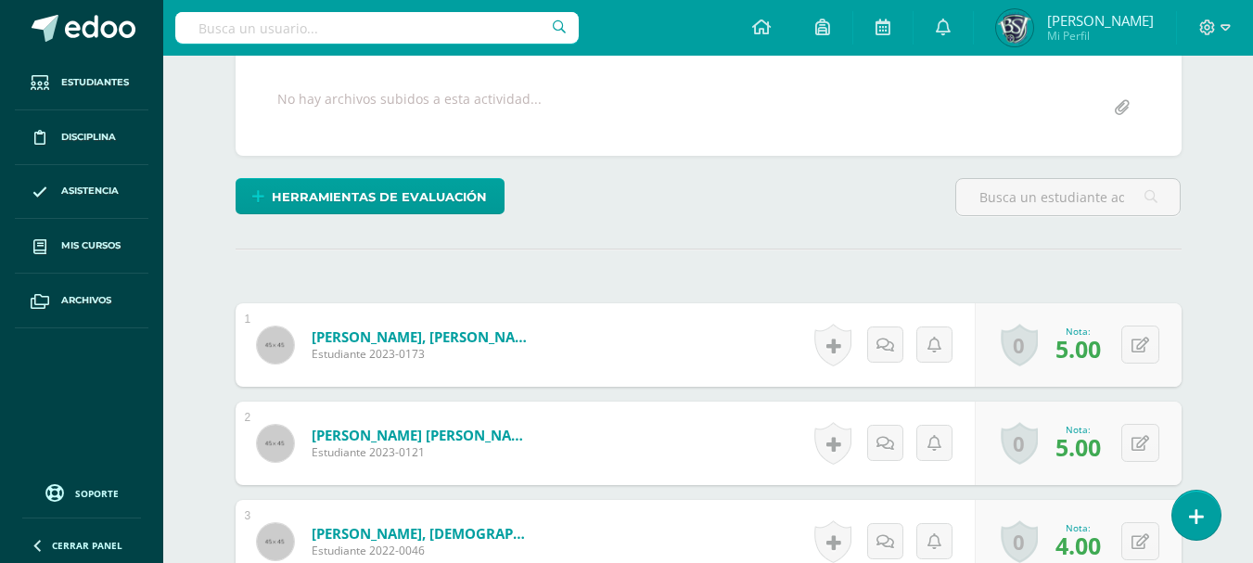
scroll to position [268, 0]
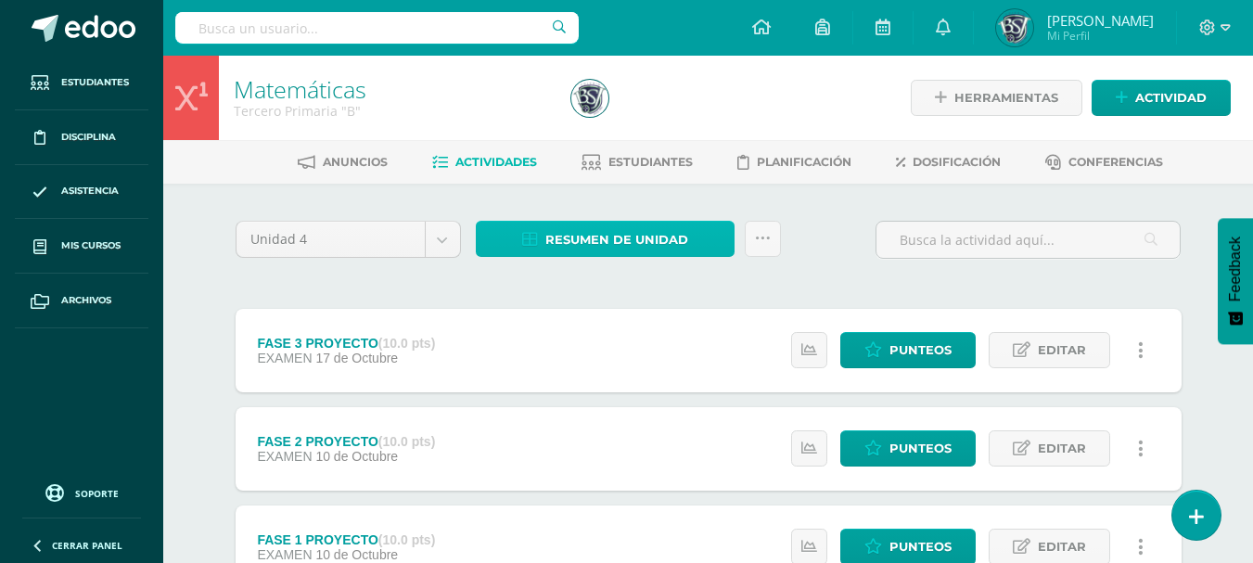
click at [658, 237] on span "Resumen de unidad" at bounding box center [617, 240] width 143 height 34
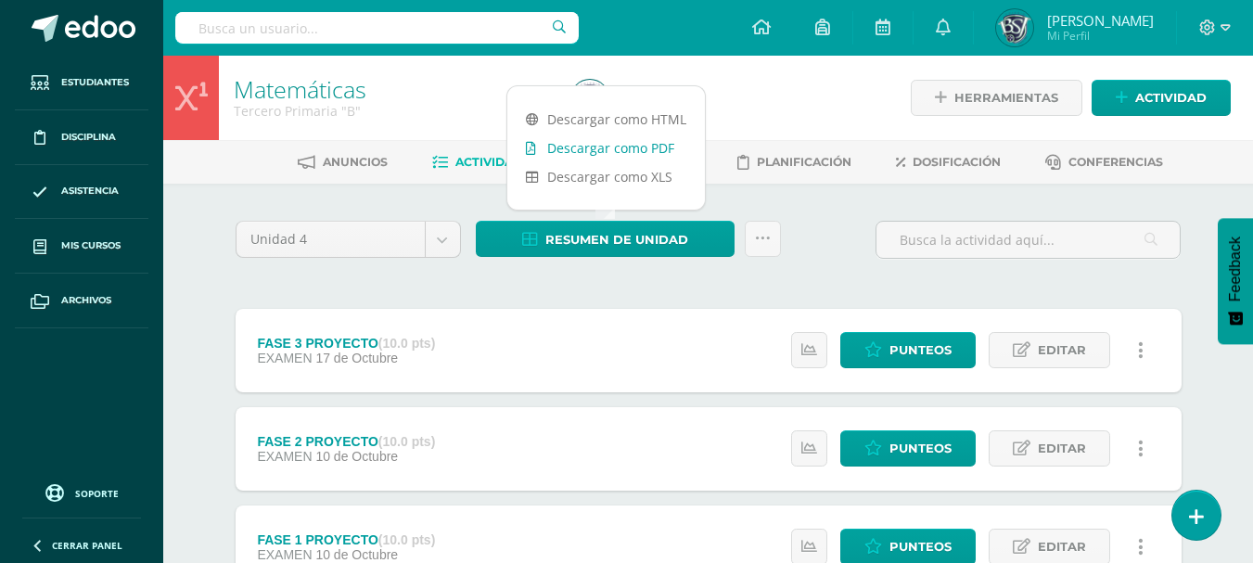
click at [650, 151] on link "Descargar como PDF" at bounding box center [606, 148] width 198 height 29
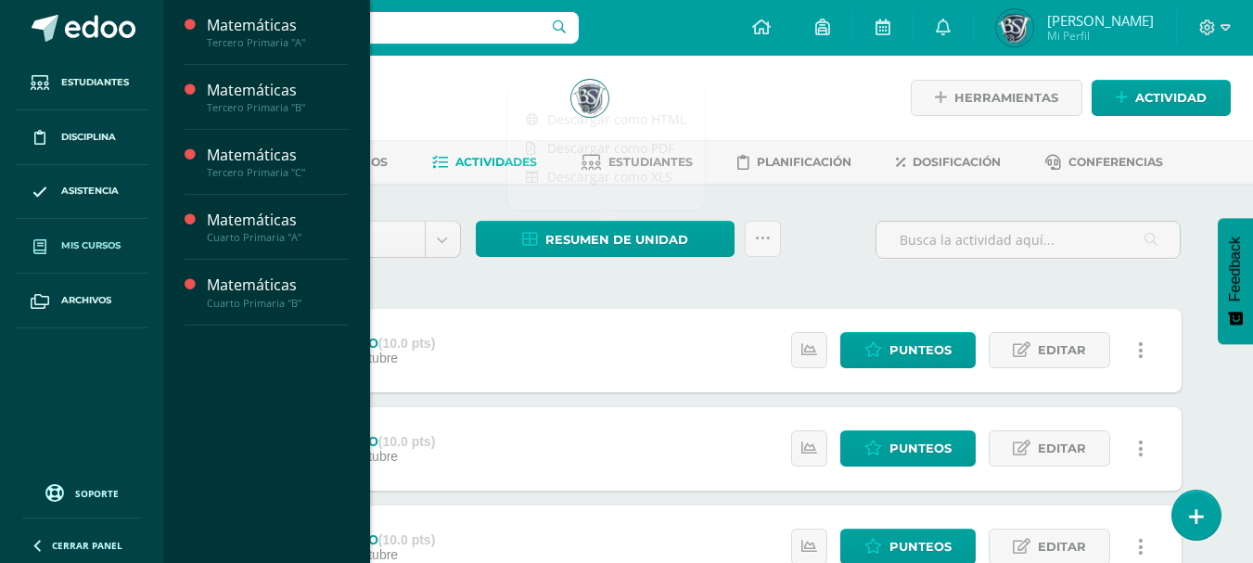
click at [96, 235] on link "Mis cursos" at bounding box center [82, 246] width 134 height 55
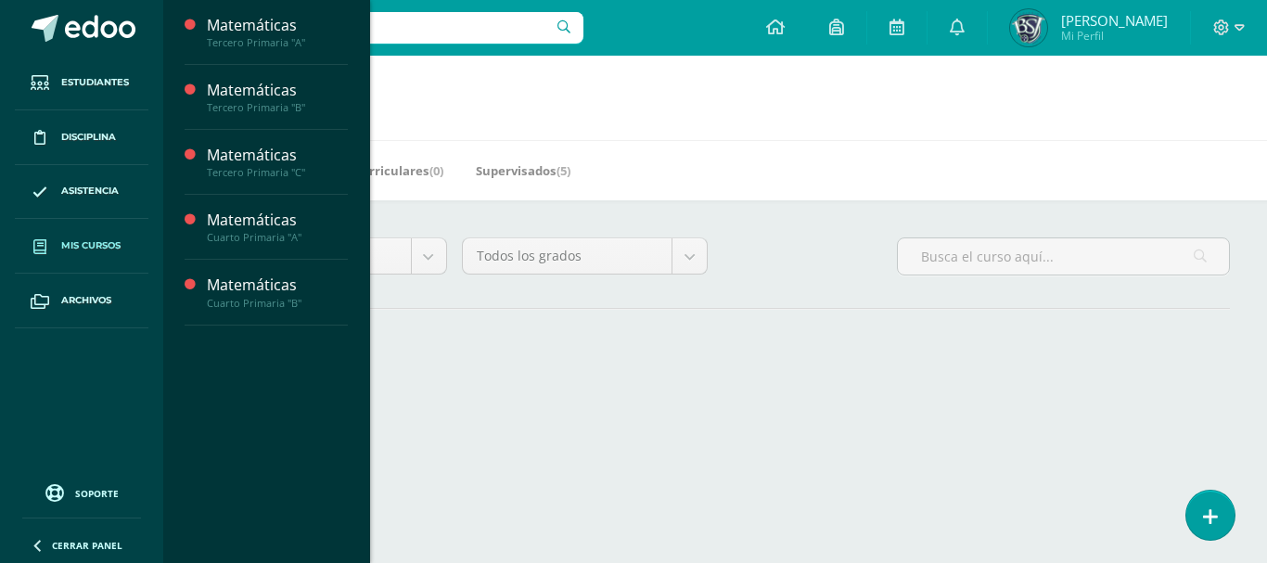
click at [87, 245] on span "Mis cursos" at bounding box center [90, 245] width 59 height 15
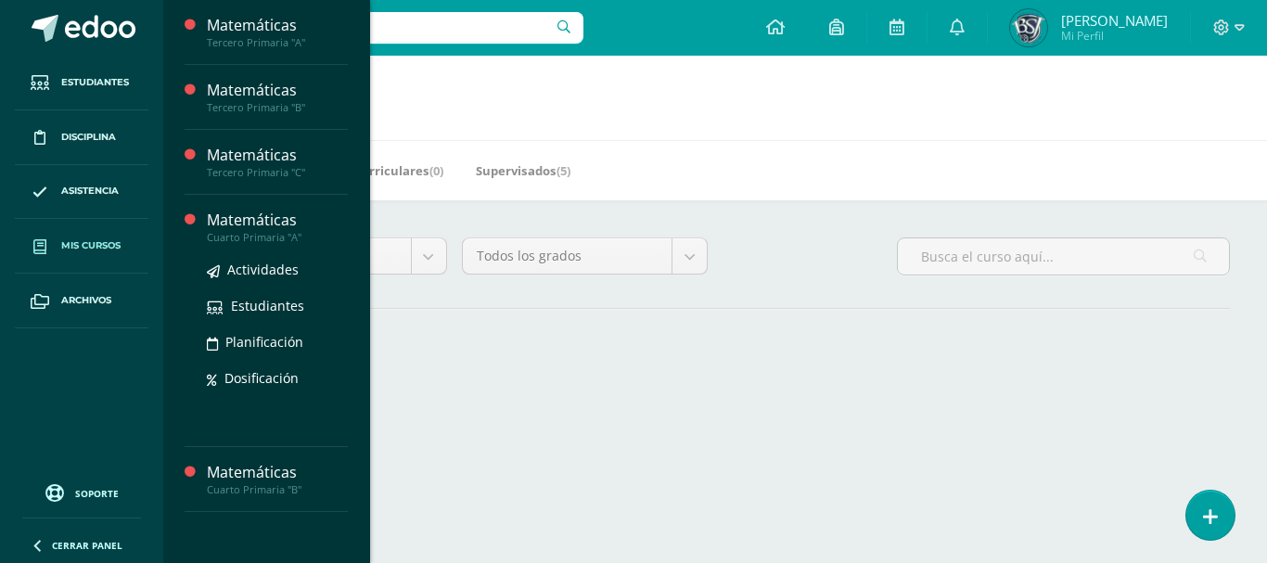
click at [236, 228] on div "Matemáticas" at bounding box center [277, 220] width 141 height 21
click at [262, 265] on span "Actividades" at bounding box center [262, 270] width 71 height 18
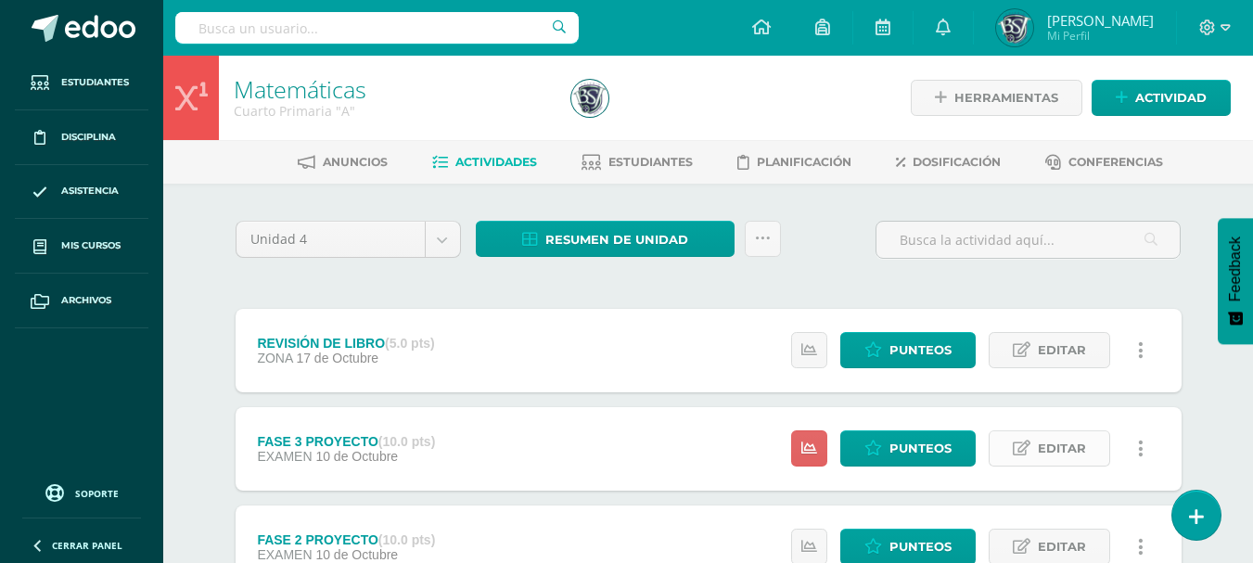
click at [1077, 448] on span "Editar" at bounding box center [1062, 448] width 48 height 34
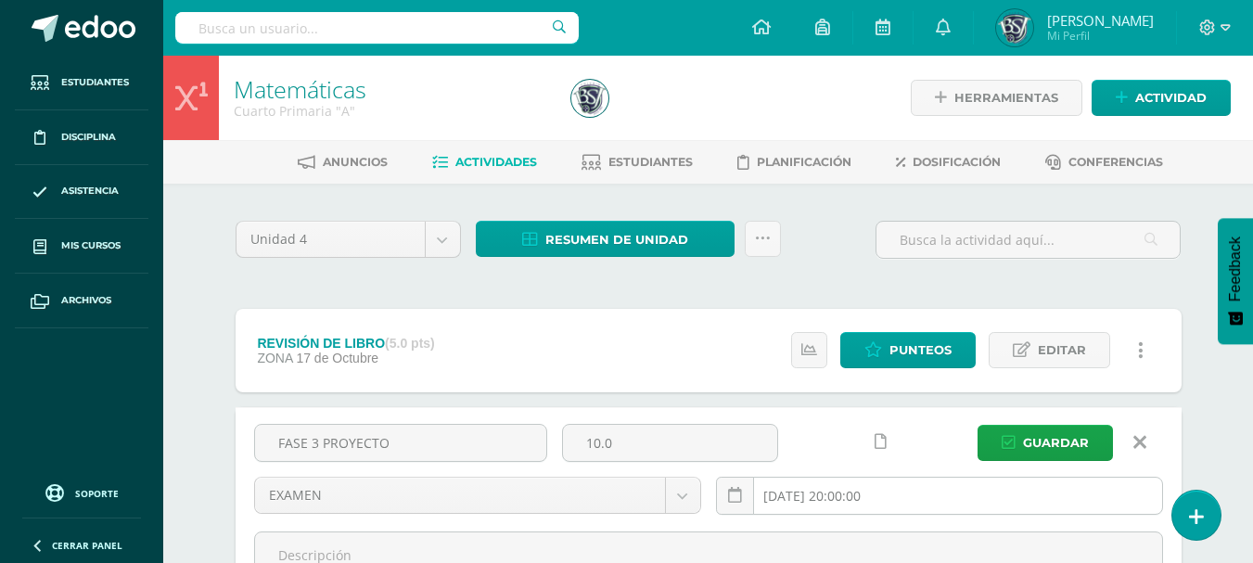
click at [813, 502] on input "[DATE] 20:00:00" at bounding box center [939, 496] width 445 height 36
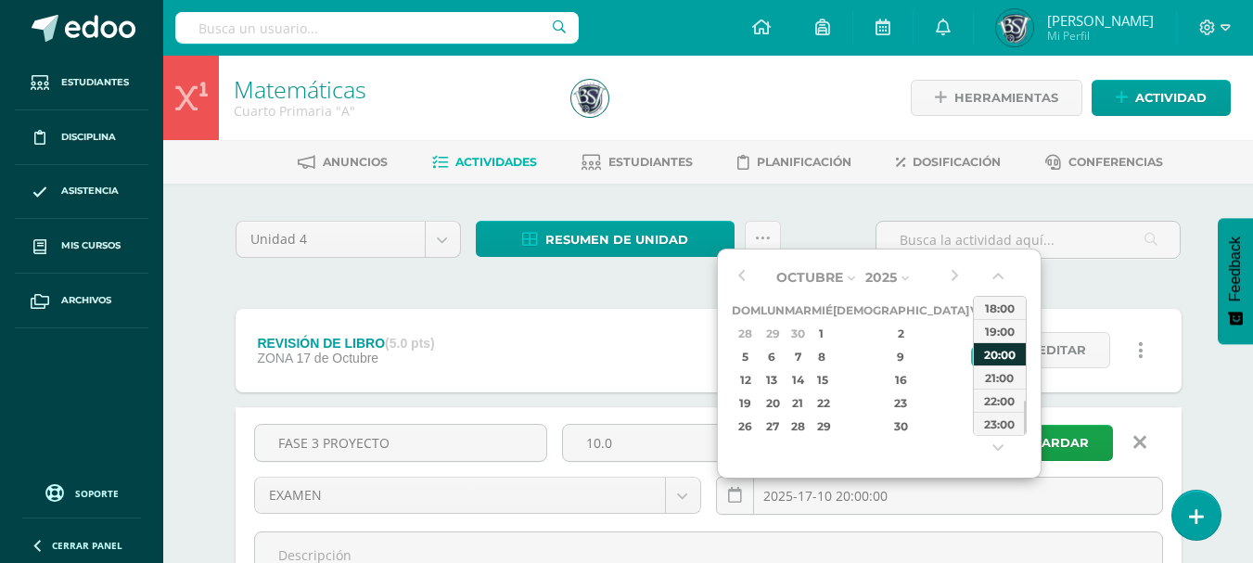
click at [1003, 349] on div "20:00" at bounding box center [1000, 353] width 52 height 23
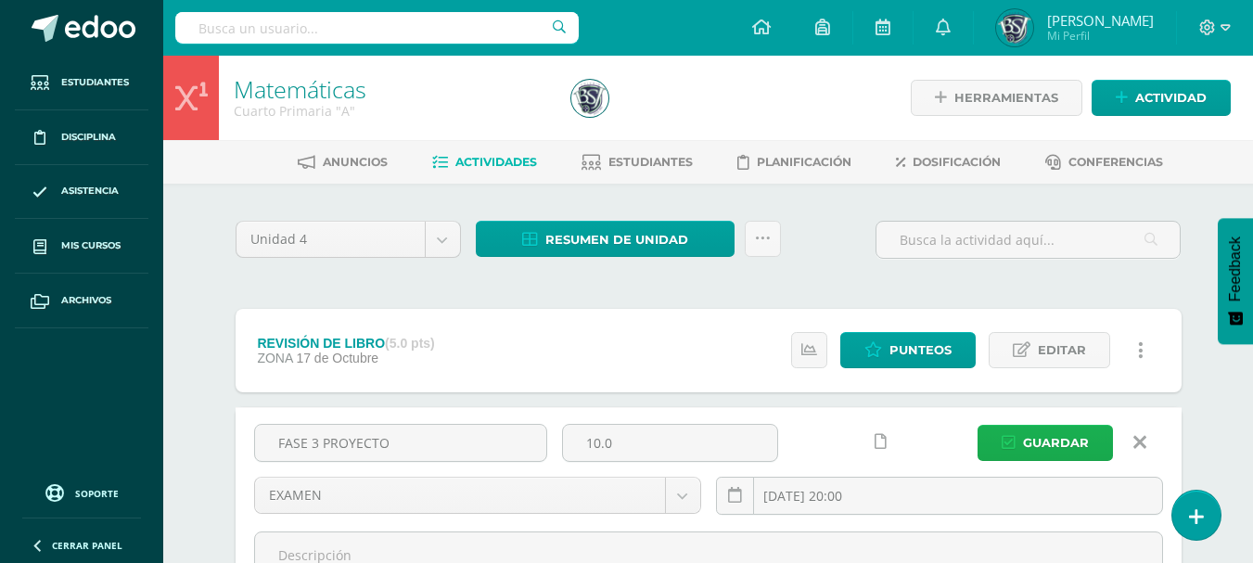
type input "[DATE] 20:00"
click at [1052, 426] on span "Guardar" at bounding box center [1056, 443] width 66 height 34
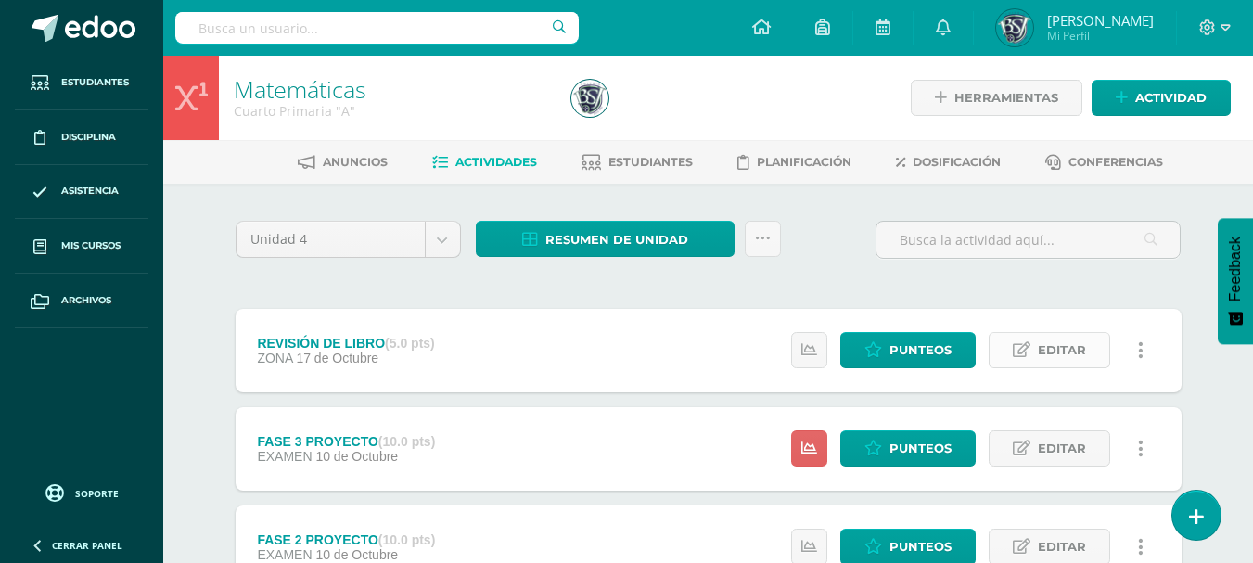
click at [1076, 351] on span "Editar" at bounding box center [1062, 350] width 48 height 34
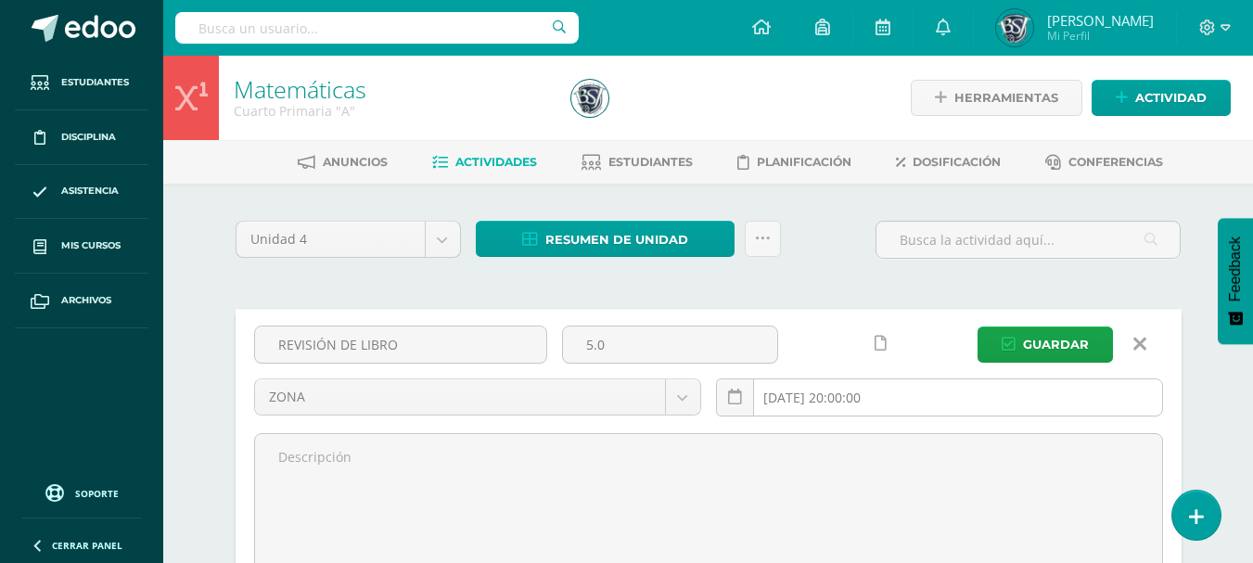
click at [836, 396] on input "[DATE] 20:00:00" at bounding box center [939, 397] width 445 height 36
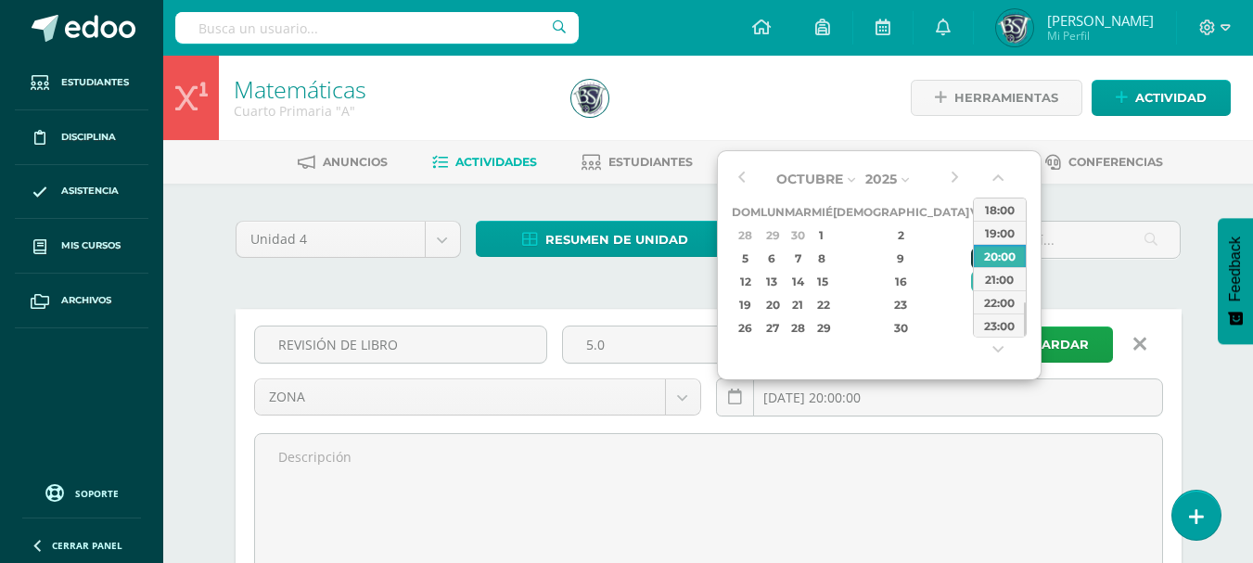
click at [971, 252] on div "10" at bounding box center [979, 258] width 17 height 21
type input "2025-10-10 20:00"
click at [998, 252] on div "20:00" at bounding box center [1000, 255] width 52 height 23
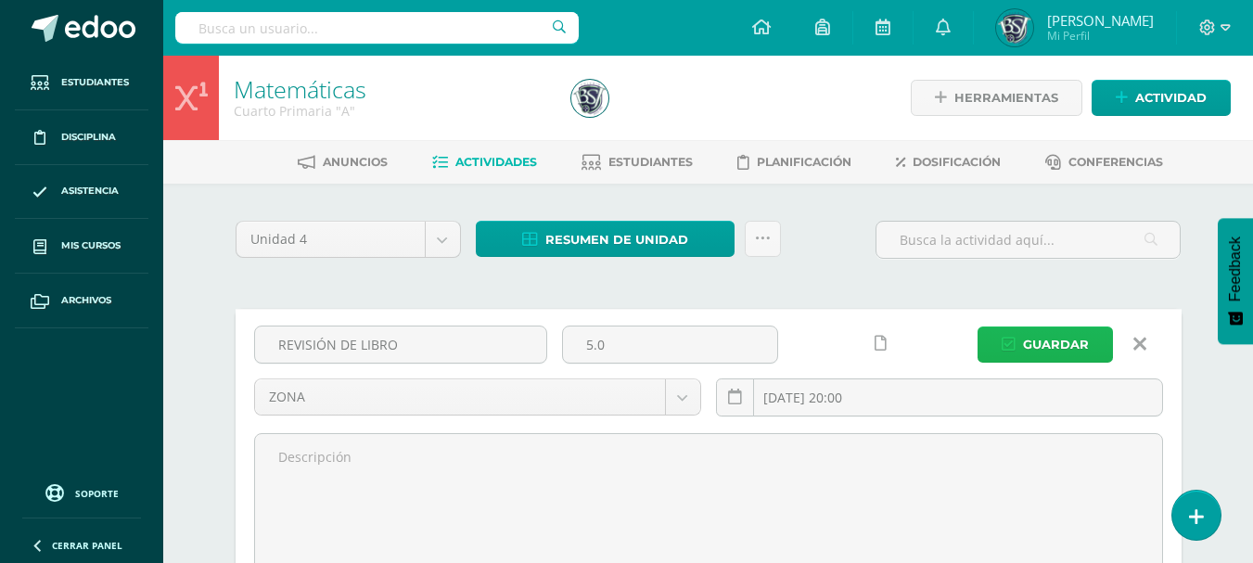
click at [1040, 340] on span "Guardar" at bounding box center [1056, 344] width 66 height 34
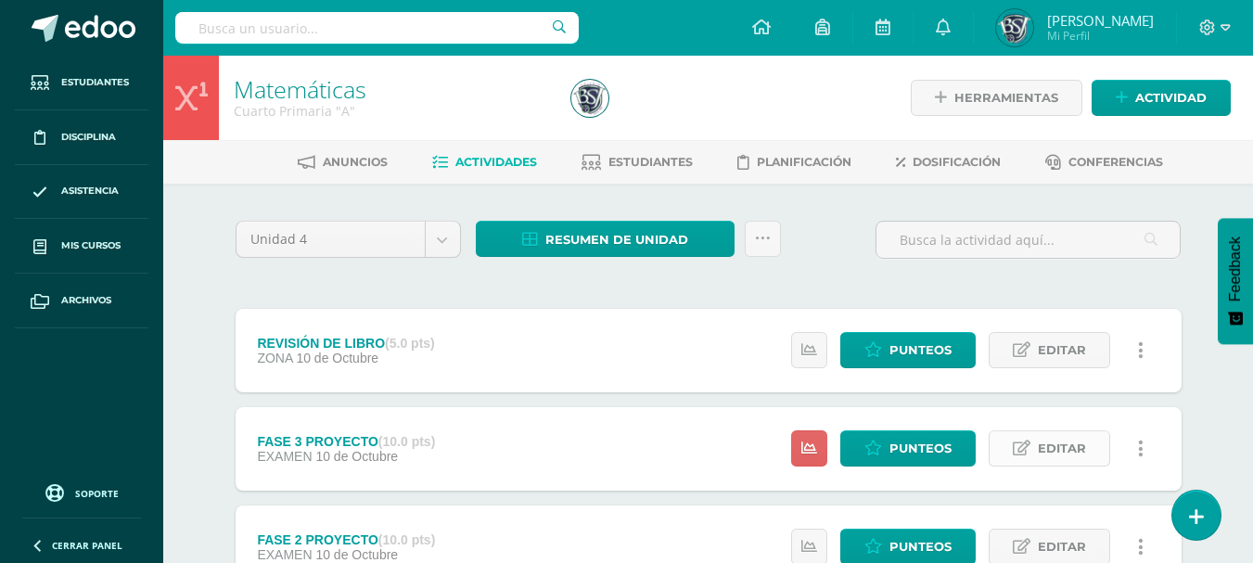
click at [1083, 441] on span "Editar" at bounding box center [1062, 448] width 48 height 34
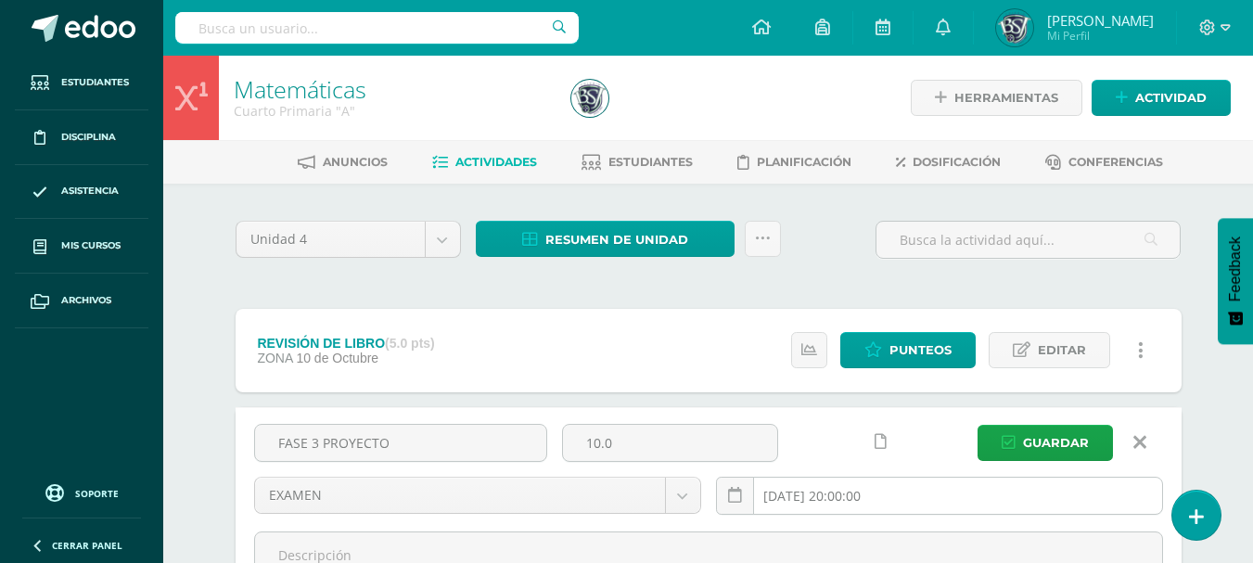
click at [837, 494] on input "2025-10-10 20:00:00" at bounding box center [939, 496] width 445 height 36
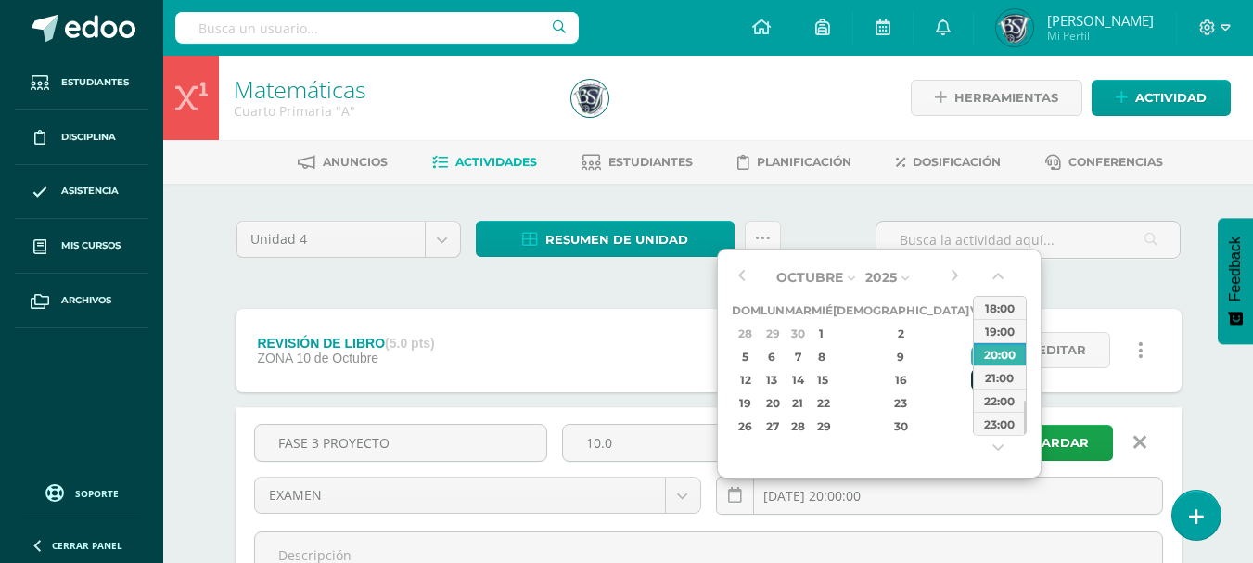
click at [971, 379] on div "17" at bounding box center [979, 379] width 17 height 21
type input "2025-10-17 20:00"
click at [997, 347] on div "20:00" at bounding box center [1000, 353] width 52 height 23
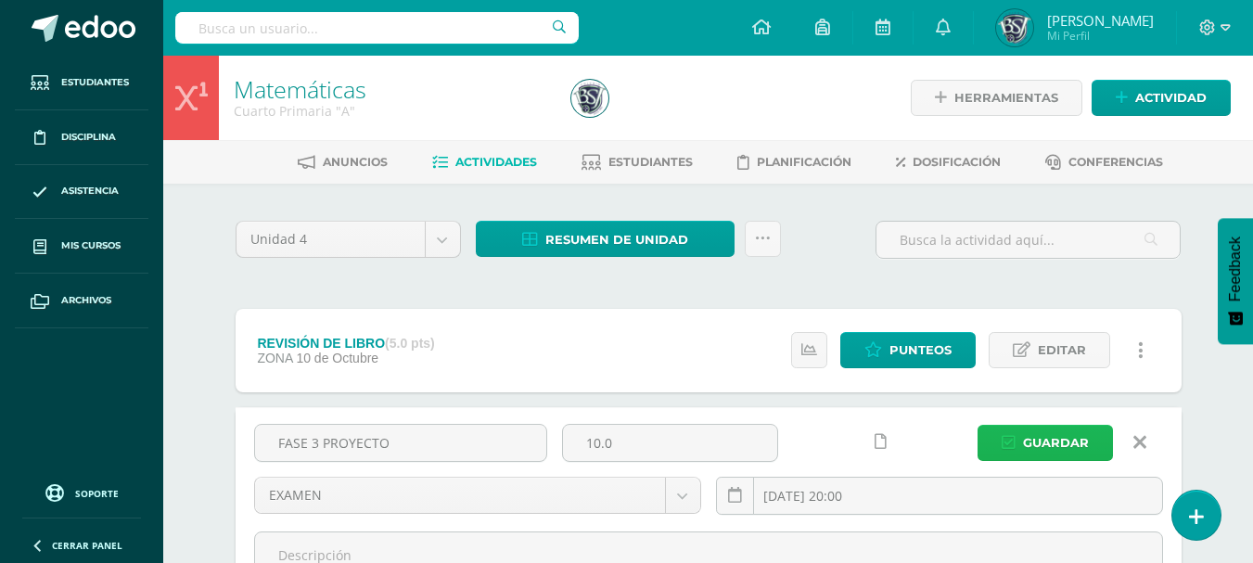
click at [1055, 438] on span "Guardar" at bounding box center [1056, 443] width 66 height 34
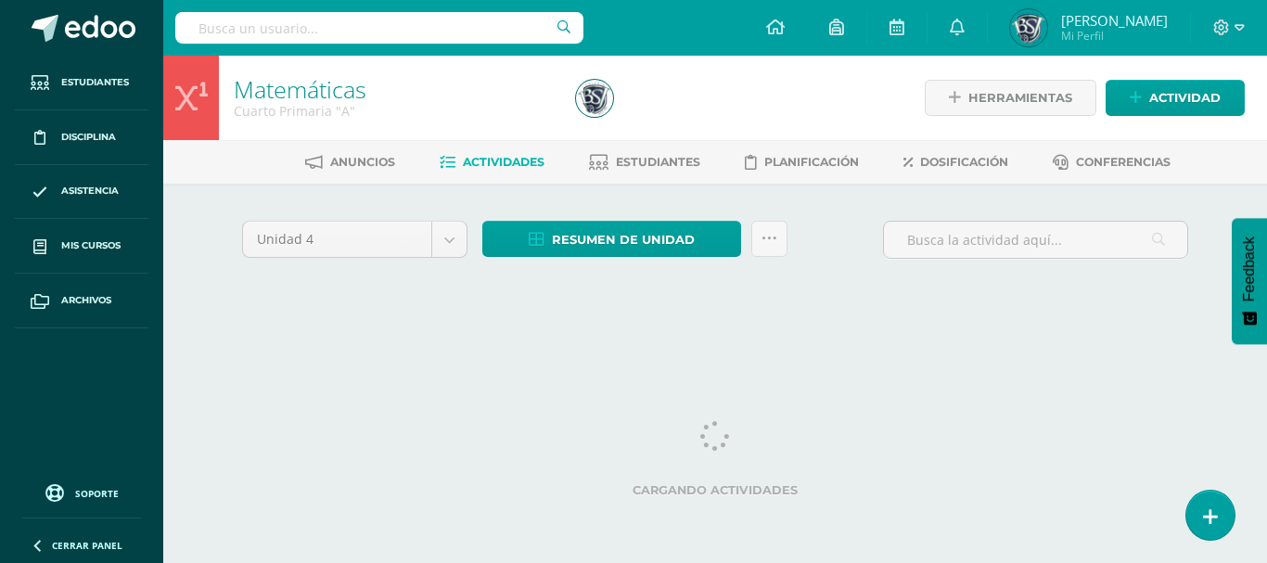
click at [1244, 346] on html "La tarea FASE 3 PROYECTO fue editada exitosamente. Estudiantes Disciplina Asist…" at bounding box center [633, 173] width 1267 height 346
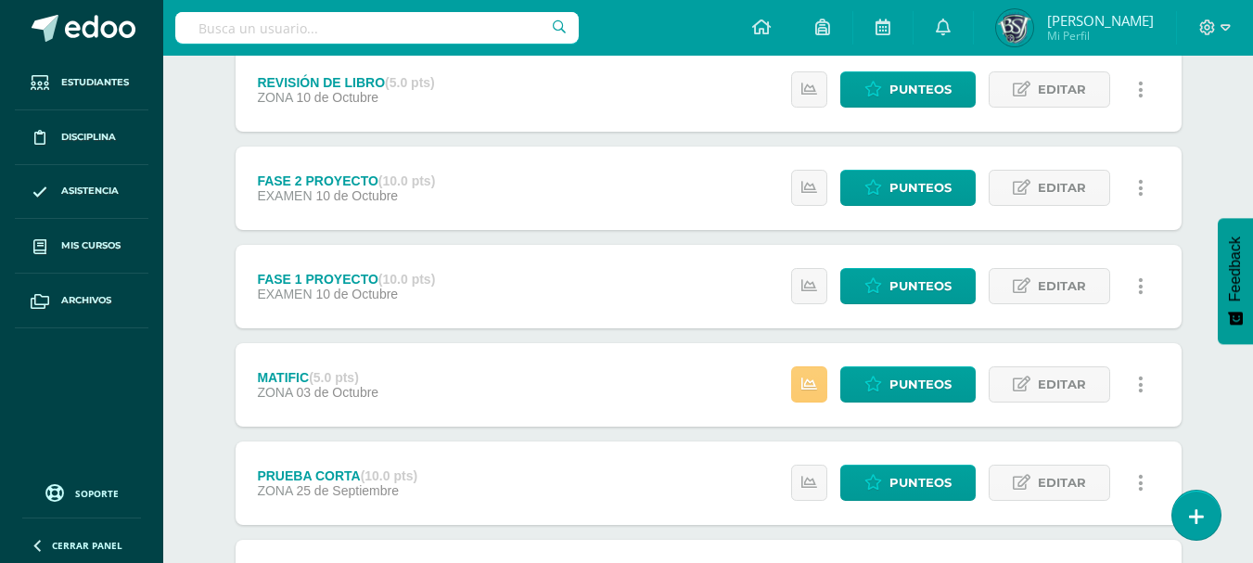
scroll to position [371, 0]
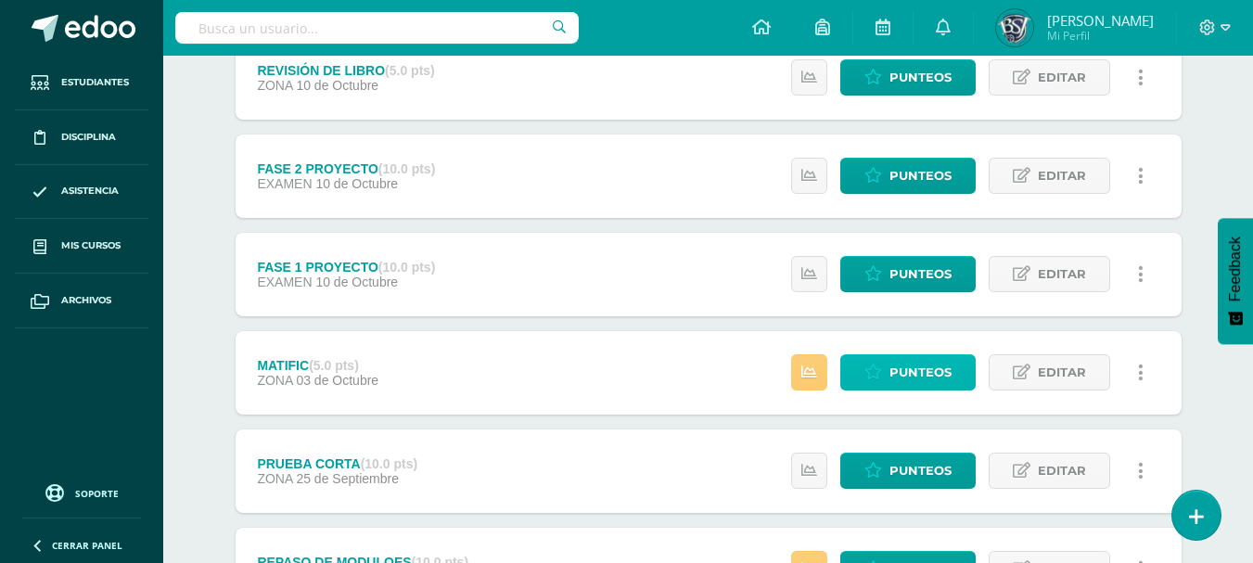
click at [939, 366] on span "Punteos" at bounding box center [921, 372] width 62 height 34
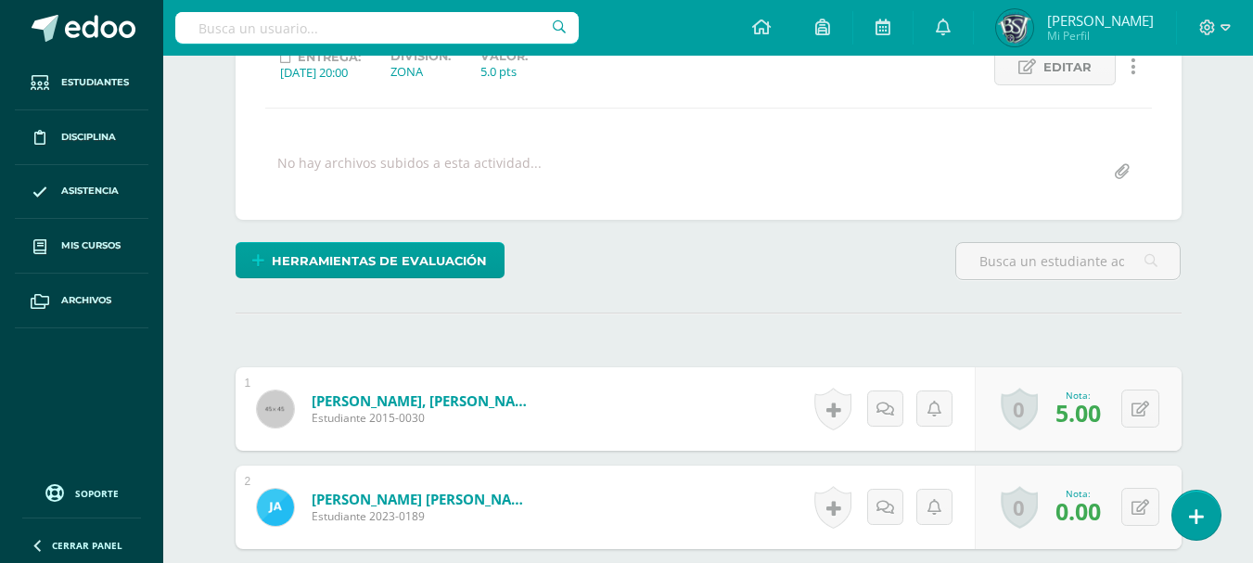
scroll to position [278, 0]
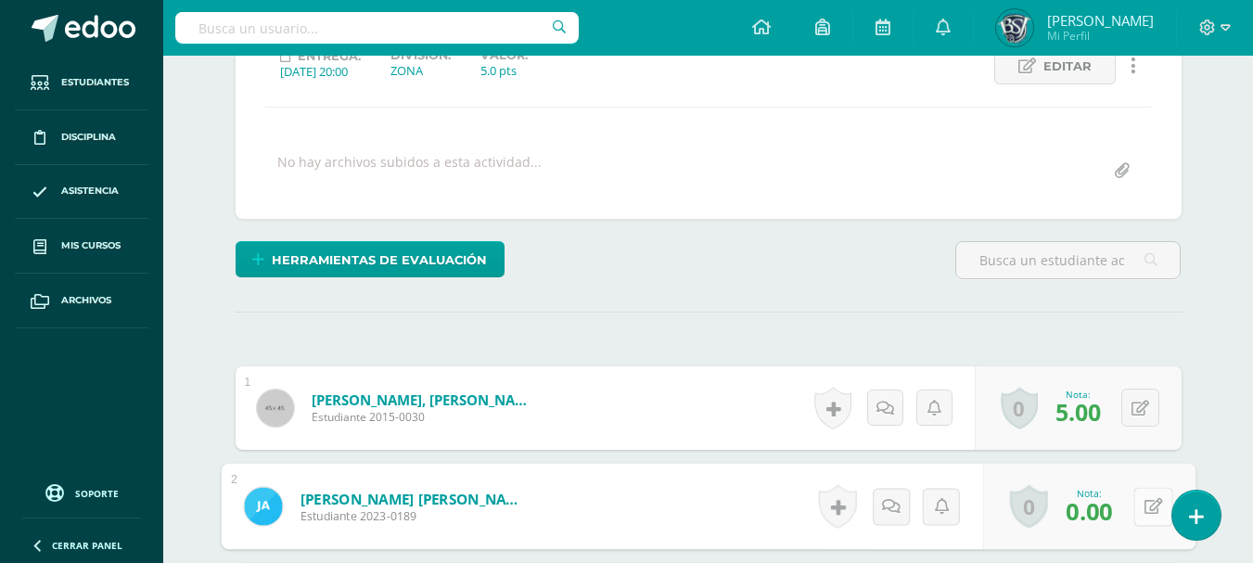
click at [1144, 505] on icon at bounding box center [1153, 506] width 19 height 16
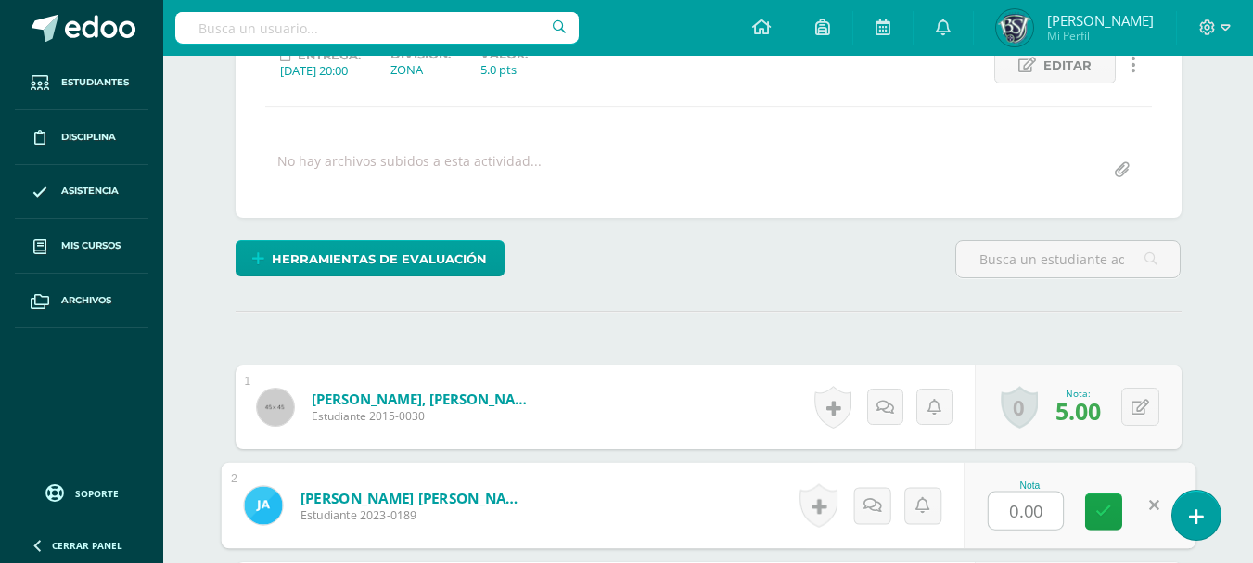
type input "2"
click at [1095, 507] on link at bounding box center [1103, 511] width 37 height 37
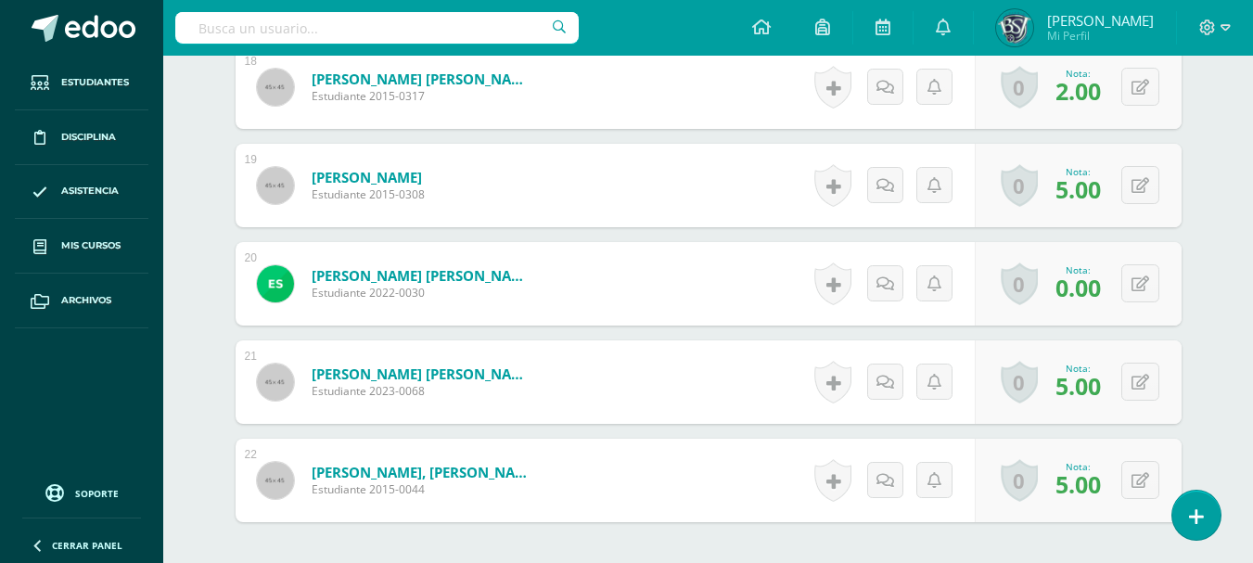
scroll to position [2433, 0]
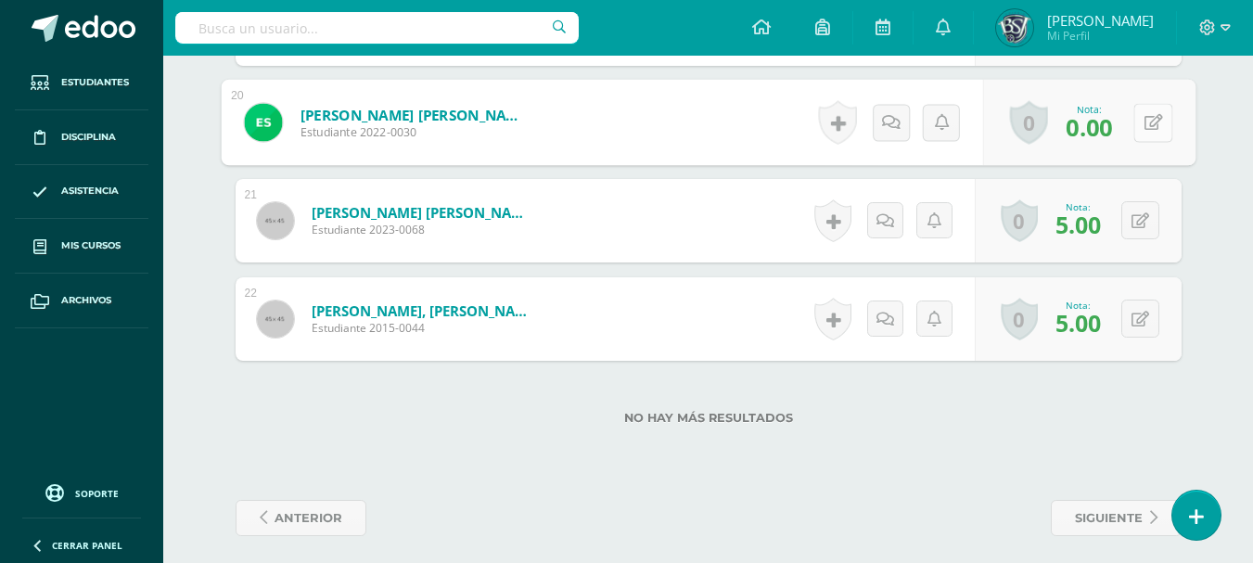
click at [1142, 123] on button at bounding box center [1153, 122] width 39 height 39
type input "2"
click at [1111, 122] on icon at bounding box center [1104, 129] width 17 height 16
